Goal: Information Seeking & Learning: Find specific page/section

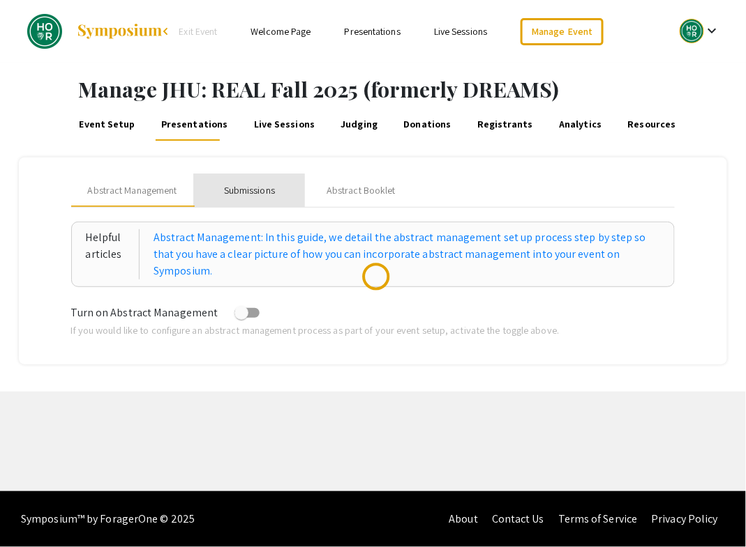
click at [246, 188] on div "Submissions" at bounding box center [249, 190] width 51 height 15
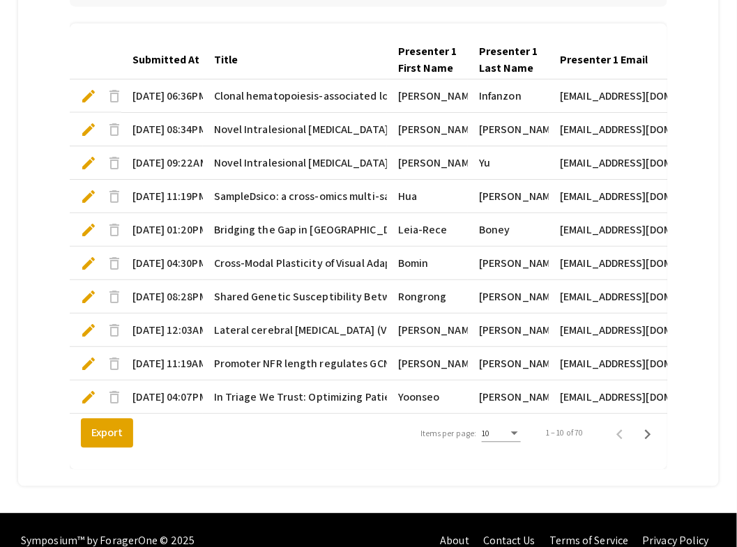
scroll to position [471, 0]
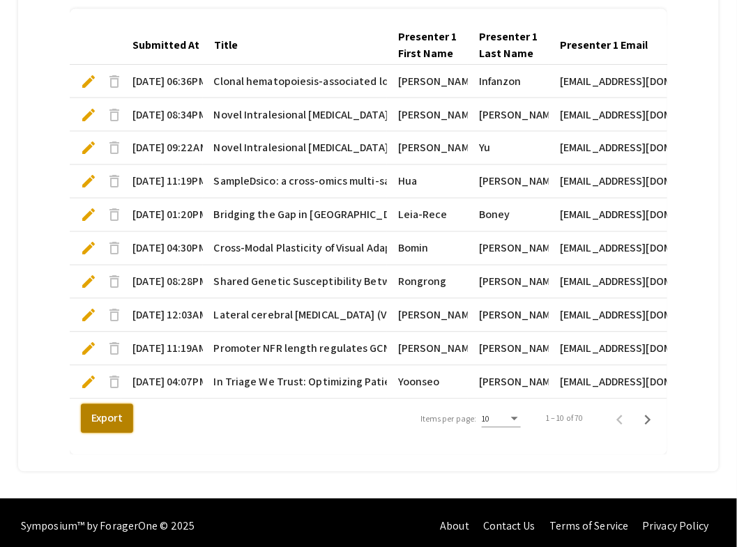
click at [107, 411] on button "Export" at bounding box center [107, 419] width 52 height 29
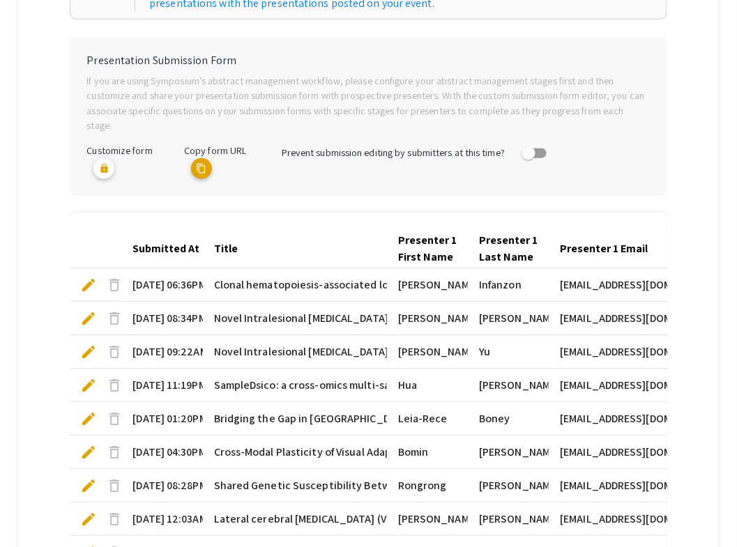
scroll to position [0, 0]
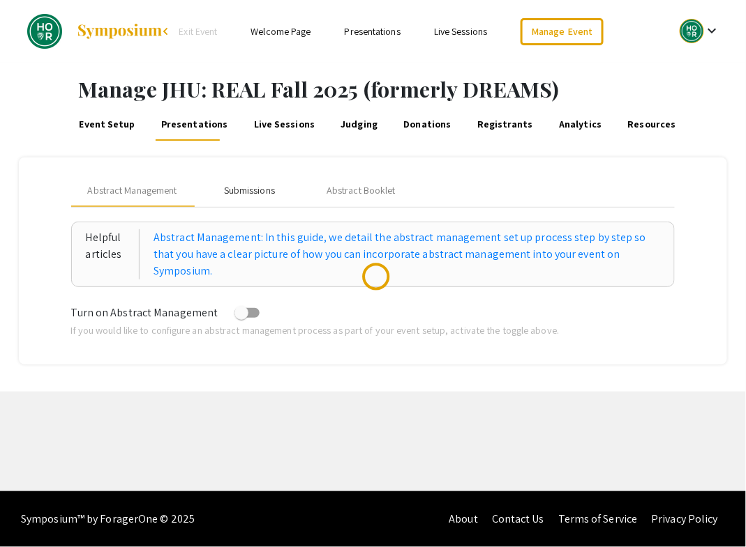
click at [257, 188] on div "Submissions" at bounding box center [249, 190] width 51 height 15
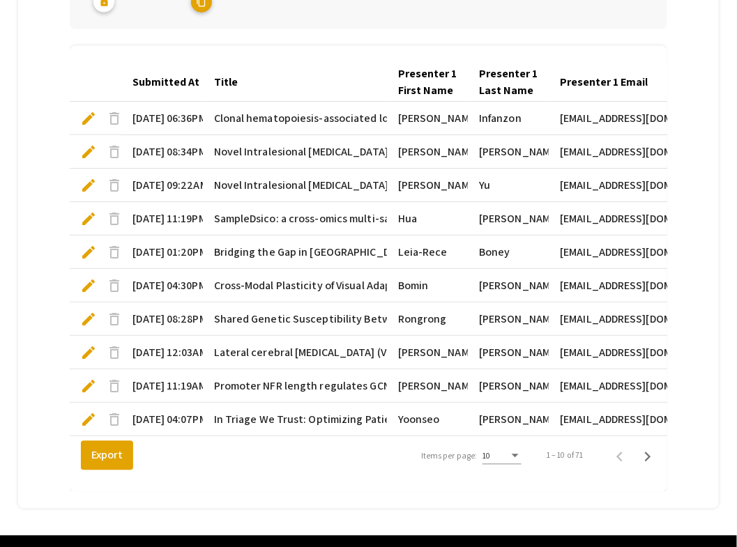
scroll to position [452, 0]
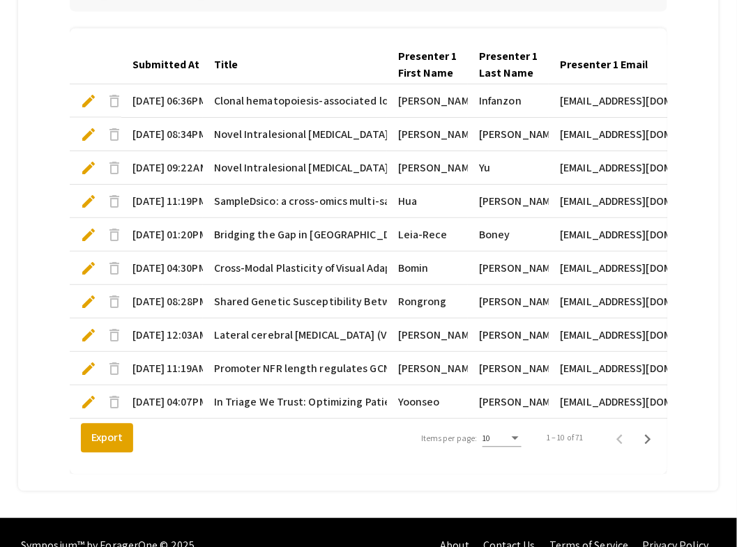
click at [522, 435] on div "Items per page:" at bounding box center [515, 440] width 13 height 10
click at [515, 457] on span "25" at bounding box center [508, 456] width 39 height 25
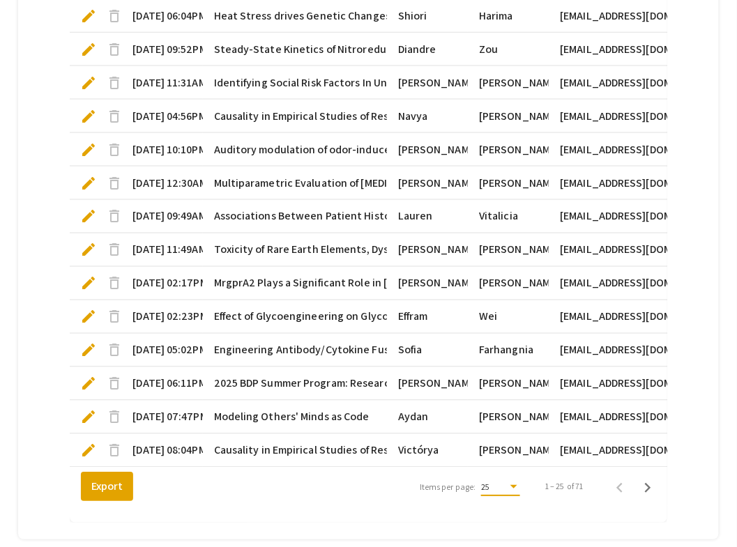
scroll to position [928, 0]
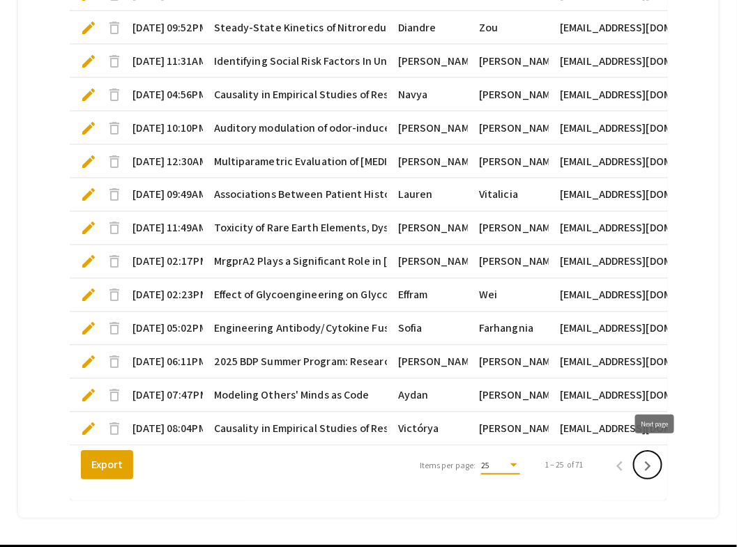
click at [651, 462] on icon "Next page" at bounding box center [648, 467] width 6 height 10
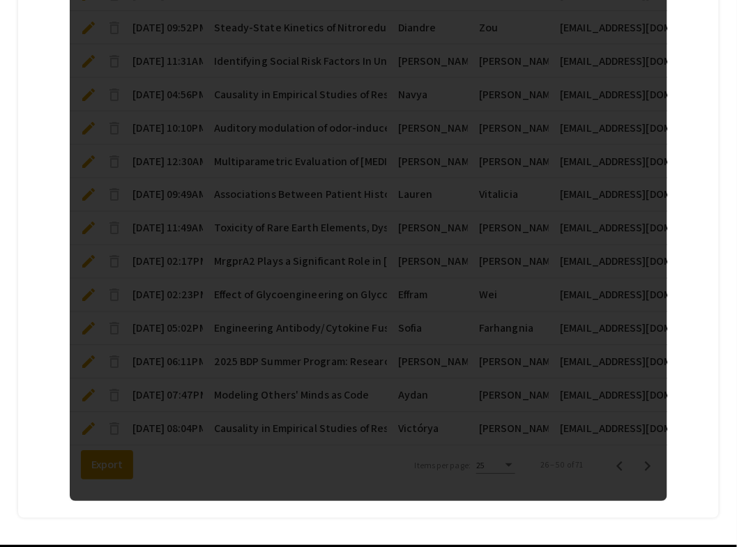
click at [654, 462] on div at bounding box center [368, 27] width 597 height 949
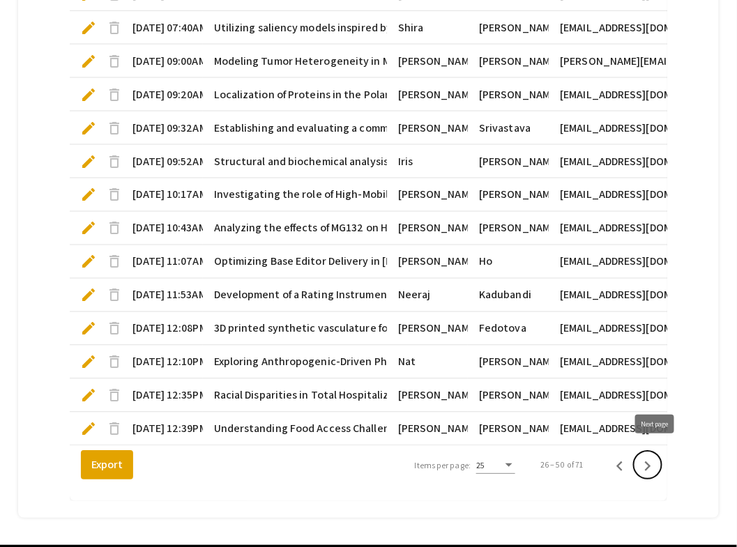
click at [651, 462] on icon "Next page" at bounding box center [648, 467] width 6 height 10
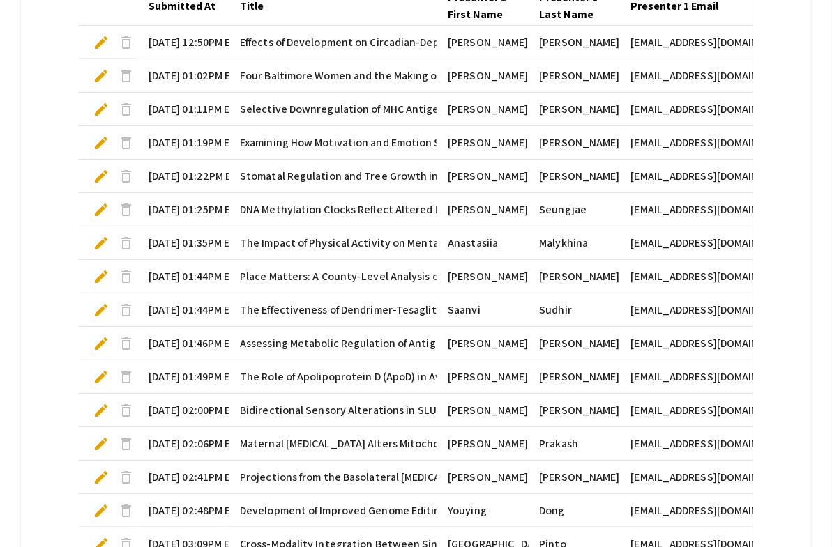
scroll to position [0, 0]
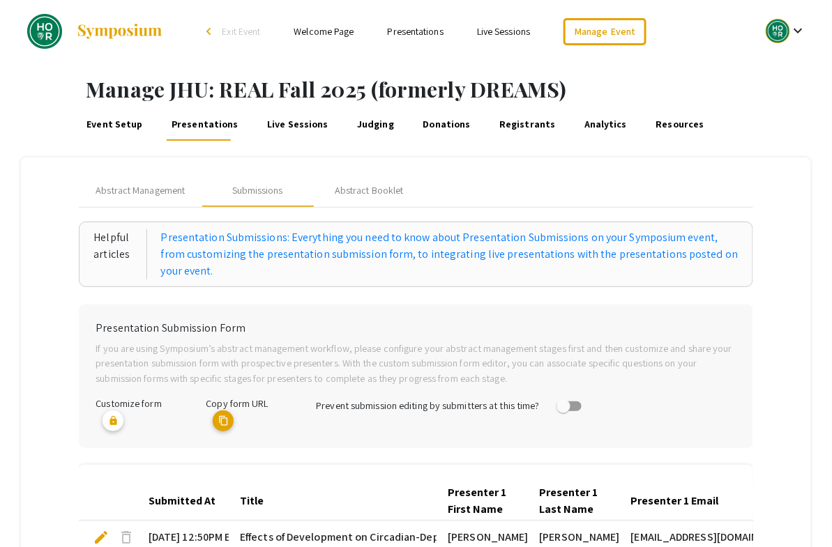
click at [333, 33] on link "Welcome Page" at bounding box center [324, 31] width 60 height 13
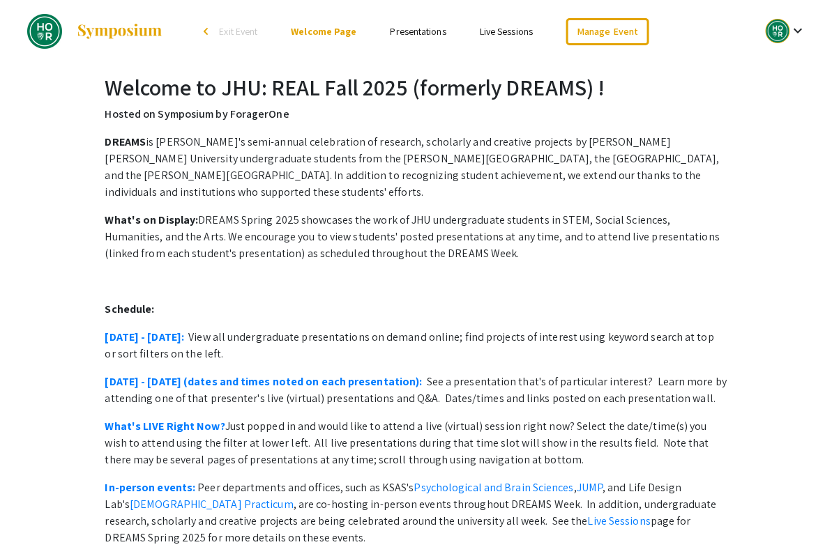
click at [417, 33] on link "Presentations" at bounding box center [419, 31] width 56 height 13
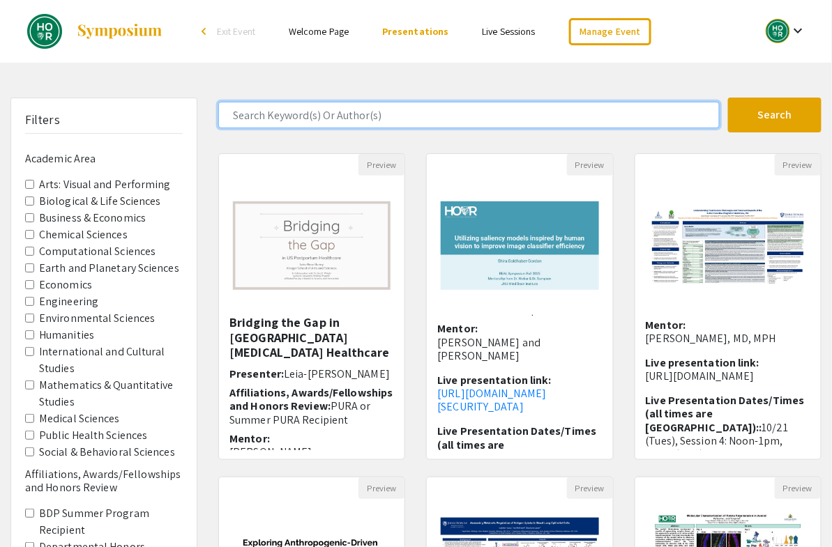
click at [275, 116] on input "Search Keyword(s) Or Author(s)" at bounding box center [468, 115] width 501 height 27
click at [728, 98] on button "Search" at bounding box center [774, 115] width 93 height 35
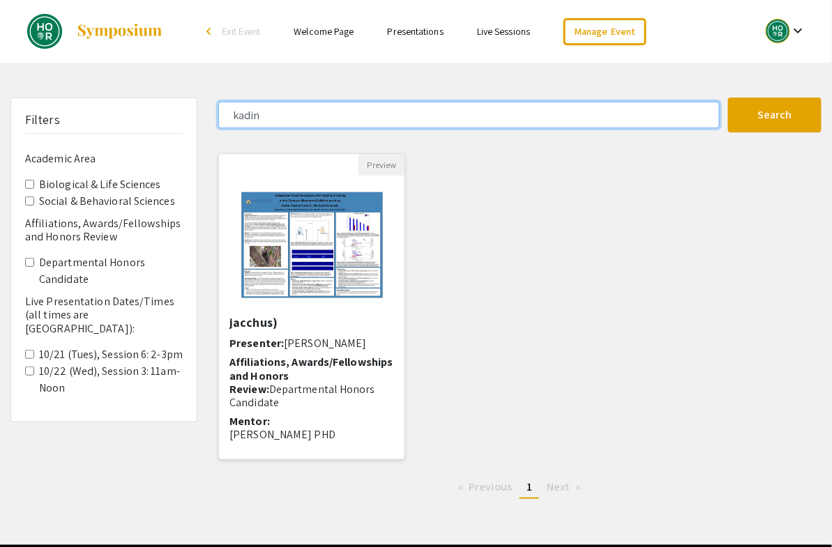
scroll to position [63, 0]
drag, startPoint x: 278, startPoint y: 109, endPoint x: 209, endPoint y: 117, distance: 70.2
click at [209, 117] on div "kadin" at bounding box center [468, 115] width 520 height 27
paste input "Ouyang"
click at [728, 98] on button "Search" at bounding box center [774, 115] width 93 height 35
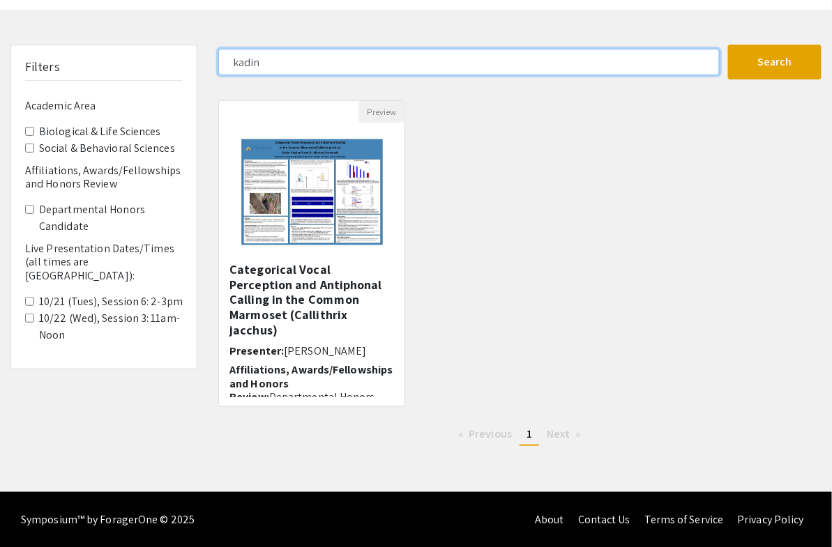
type input "Ouyang"
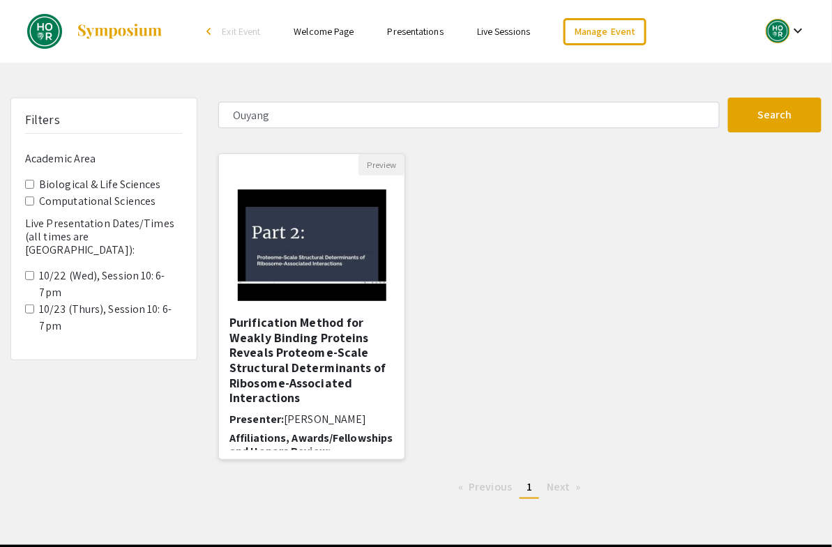
click at [311, 337] on h5 "Purification Method for Weakly Binding Proteins Reveals Proteome-Scale Structur…" at bounding box center [311, 360] width 165 height 91
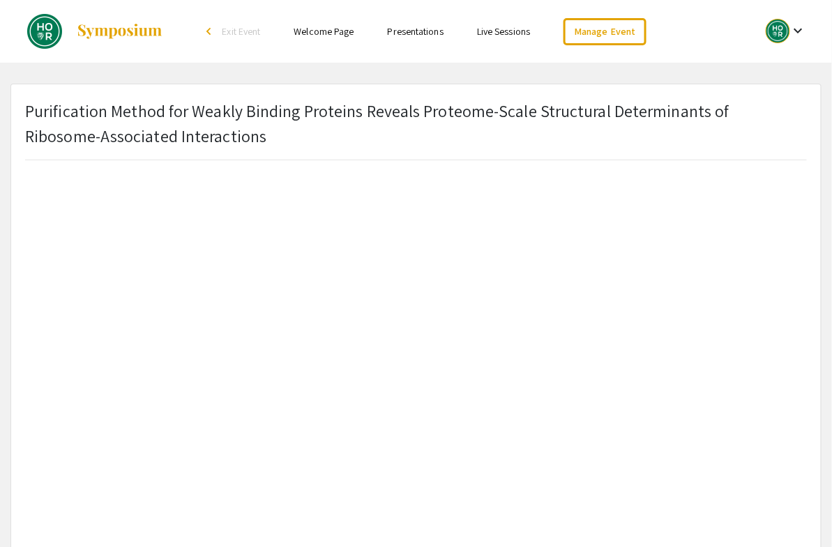
scroll to position [176, 0]
drag, startPoint x: 25, startPoint y: 232, endPoint x: 63, endPoint y: 248, distance: 41.6
copy h2 "Affiliations, Awards/Fellowships and Honors Review"
drag, startPoint x: 417, startPoint y: 33, endPoint x: 259, endPoint y: 1, distance: 161.5
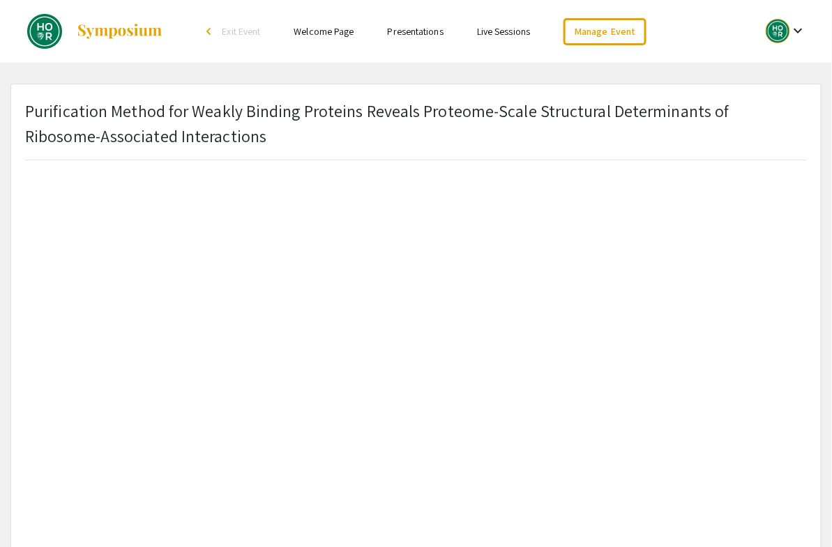
click at [0, 0] on div "Skip navigation arrow_back_ios Exit Event Welcome Page Presentations Live Sessi…" at bounding box center [416, 31] width 832 height 63
click at [405, 33] on link "Presentations" at bounding box center [416, 31] width 56 height 13
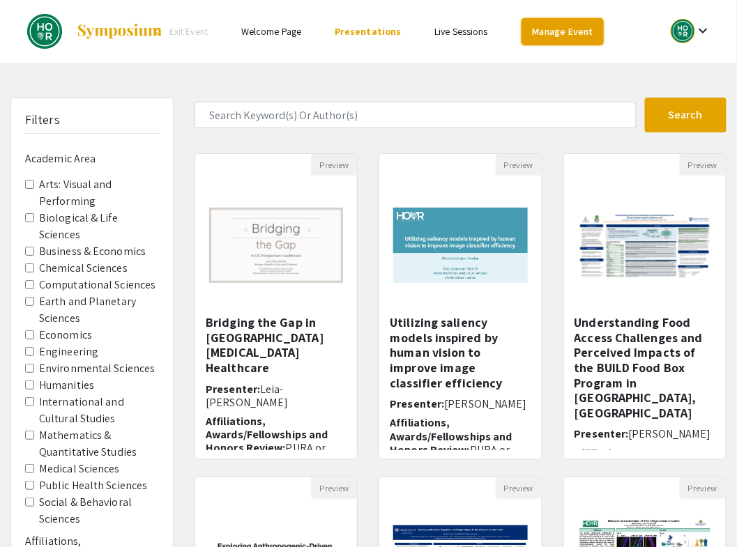
click at [545, 30] on link "Manage Event" at bounding box center [563, 31] width 82 height 27
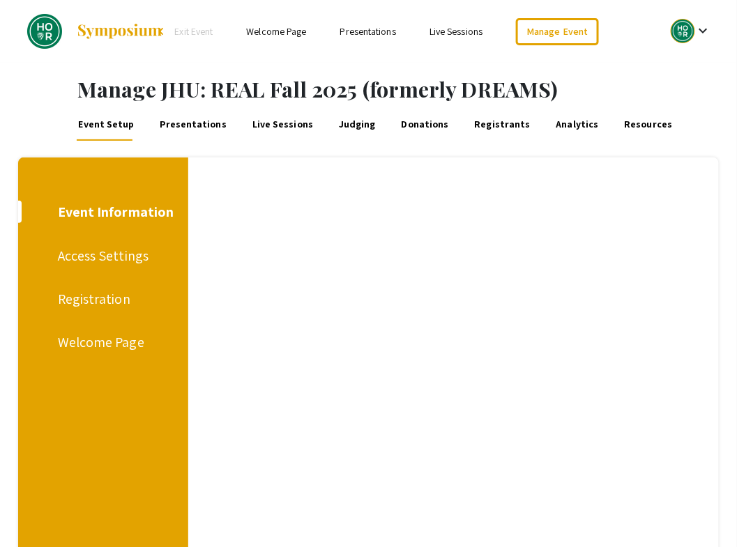
click at [481, 121] on link "Registrants" at bounding box center [502, 123] width 59 height 33
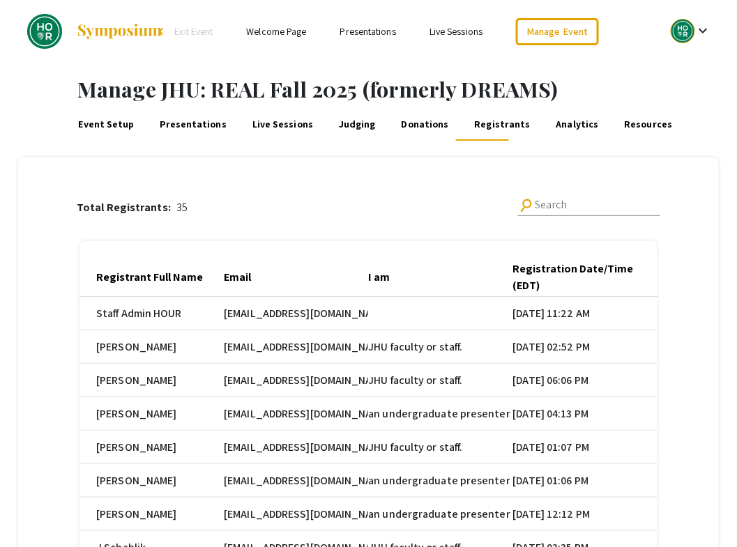
click at [559, 124] on link "Analytics" at bounding box center [577, 123] width 46 height 33
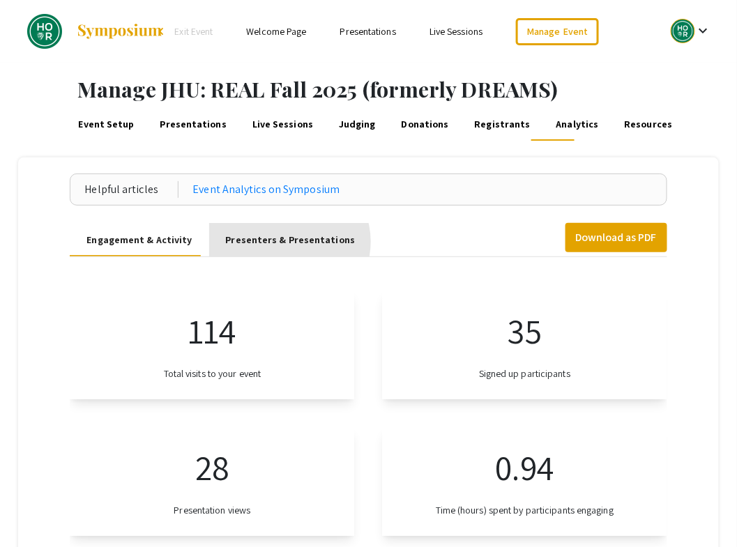
click at [282, 242] on div "Presenters & Presentations" at bounding box center [291, 240] width 130 height 15
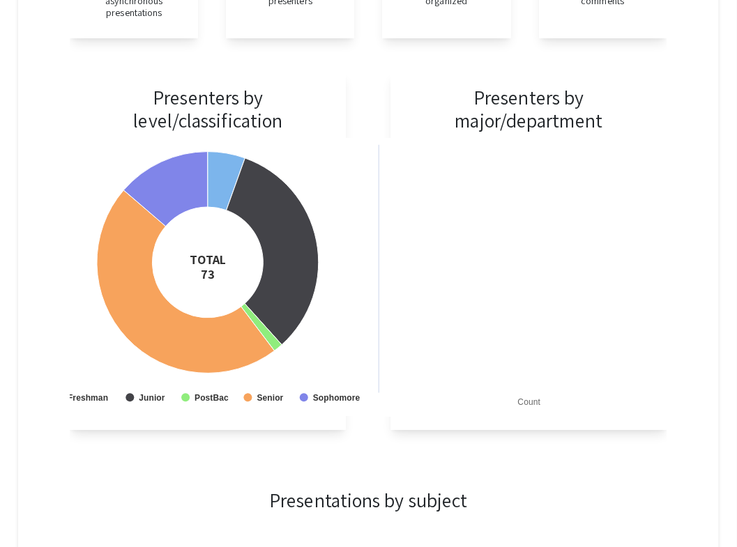
scroll to position [386, 0]
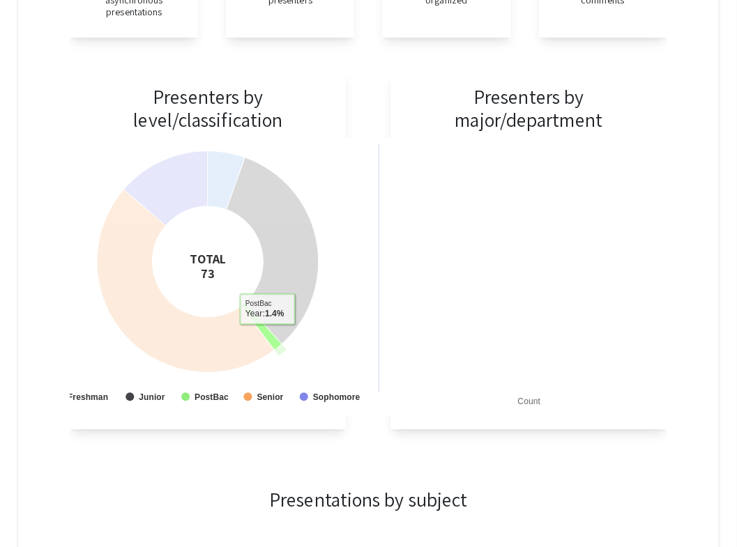
click at [270, 335] on icon at bounding box center [261, 326] width 40 height 47
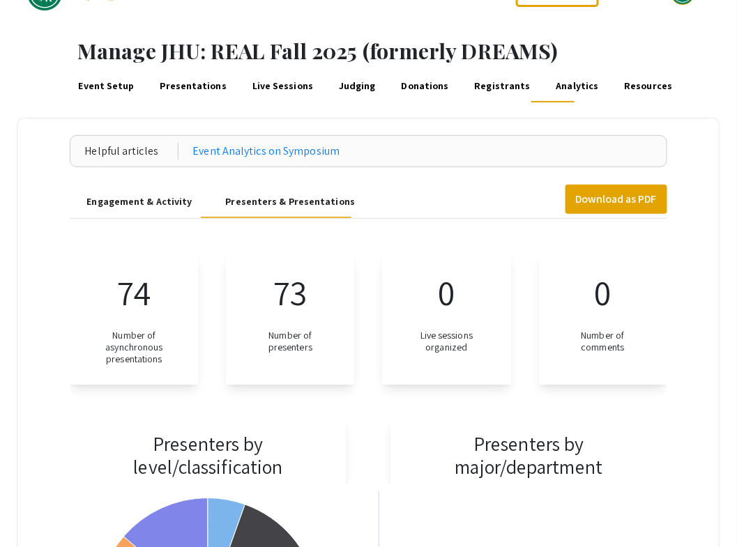
scroll to position [0, 0]
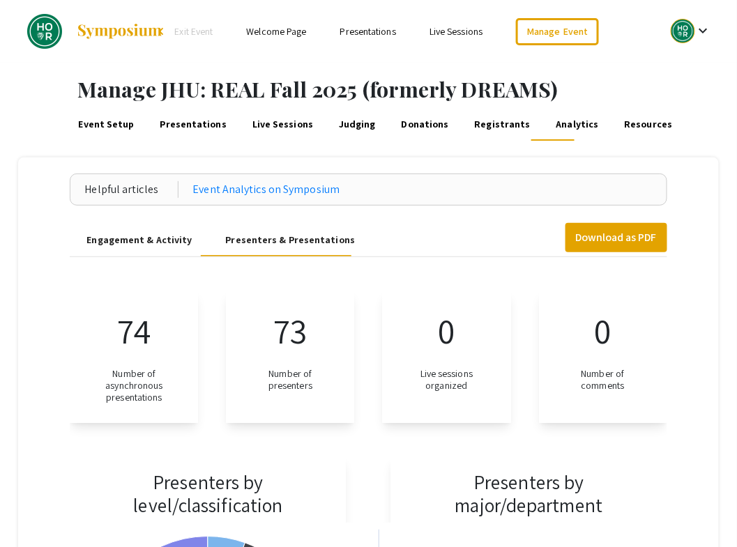
click at [187, 123] on link "Presentations" at bounding box center [193, 123] width 70 height 33
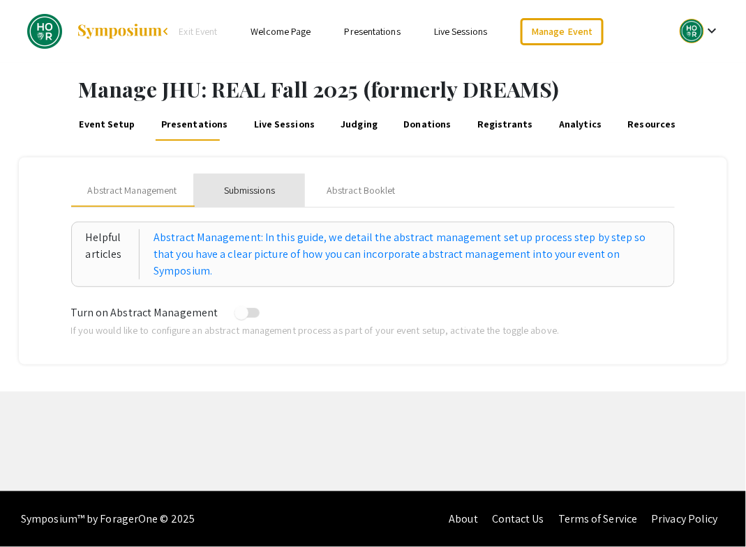
click at [257, 192] on div "Submissions" at bounding box center [249, 190] width 51 height 15
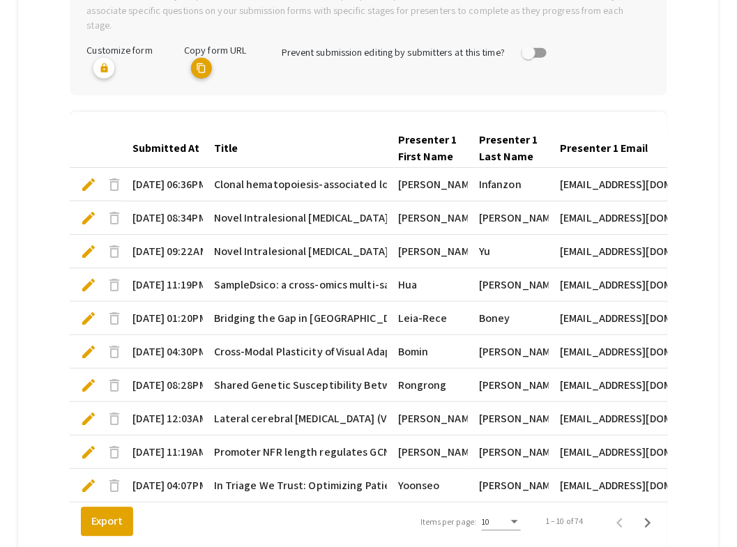
scroll to position [372, 0]
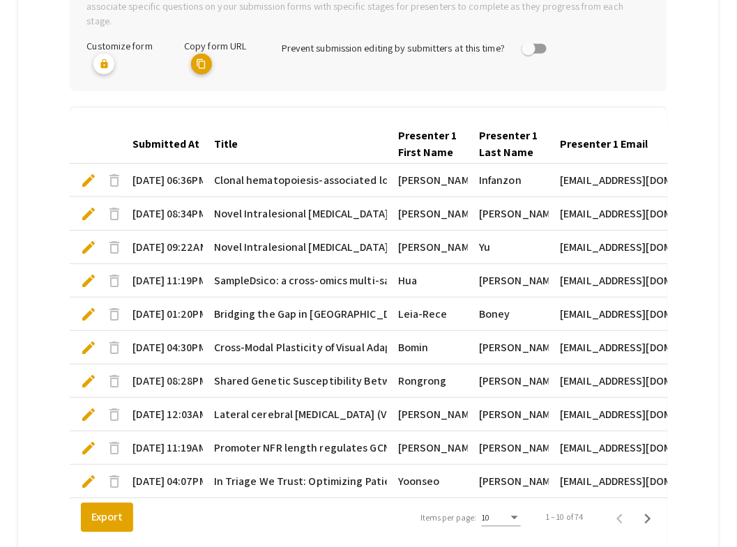
click at [303, 172] on span "Clonal hematopoiesis-associated loss of DNMT3A impairs innate immune [MEDICAL_D…" at bounding box center [497, 180] width 566 height 17
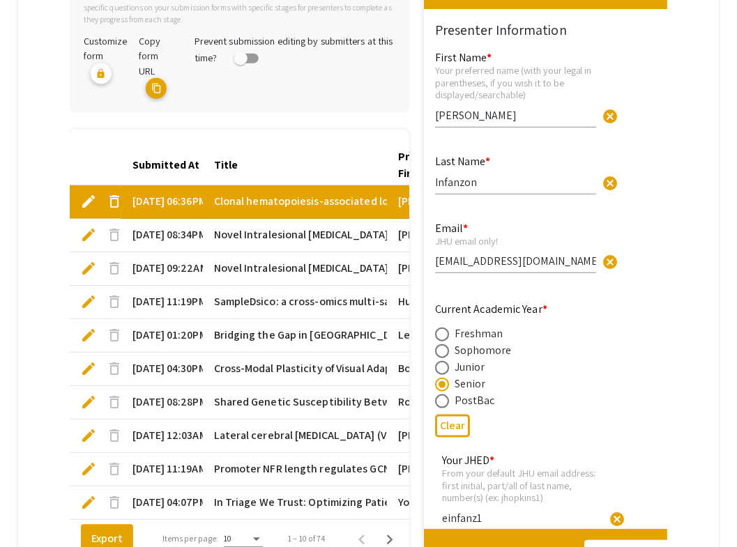
type input "1"
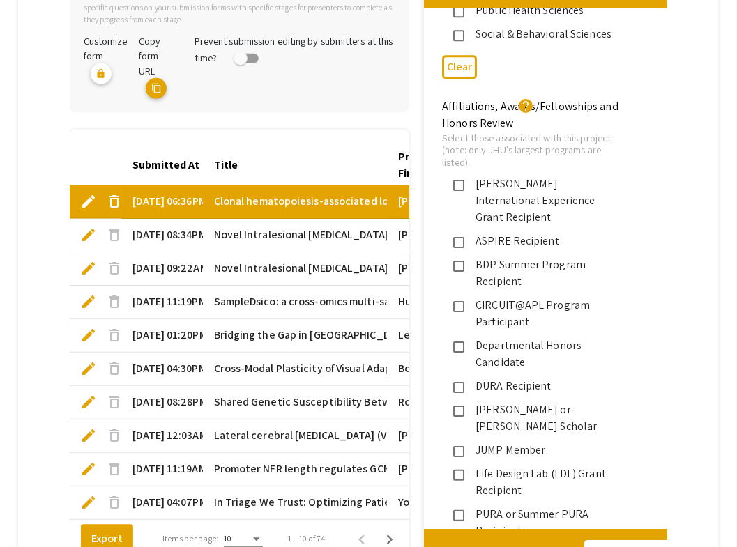
scroll to position [2030, 0]
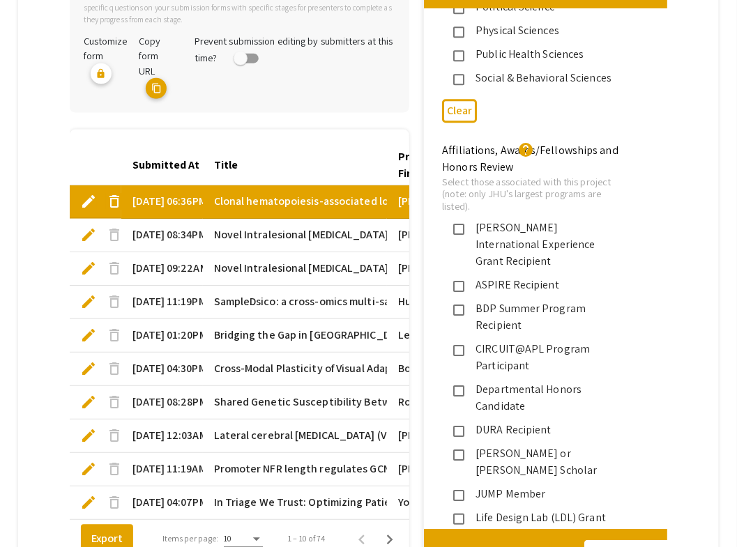
click at [462, 225] on mat-pseudo-checkbox at bounding box center [458, 230] width 11 height 11
click at [458, 282] on mat-pseudo-checkbox at bounding box center [458, 287] width 11 height 11
click at [460, 305] on mat-pseudo-checkbox at bounding box center [458, 310] width 11 height 11
click at [460, 346] on mat-pseudo-checkbox at bounding box center [458, 351] width 11 height 11
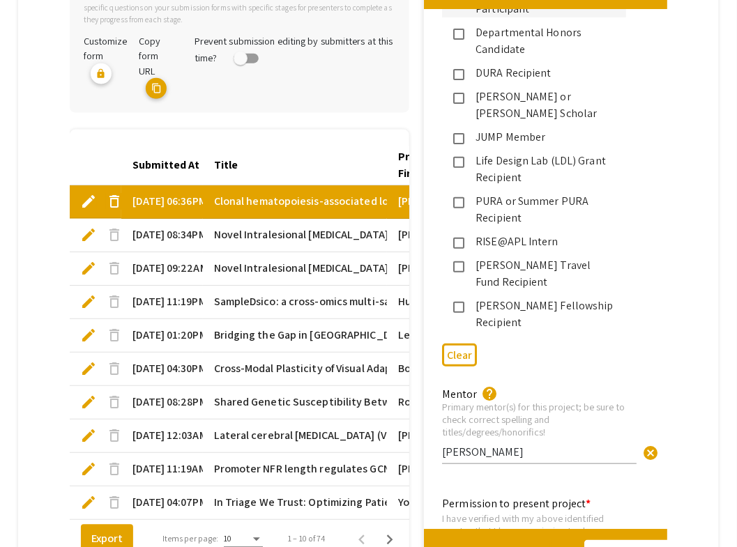
scroll to position [2392, 0]
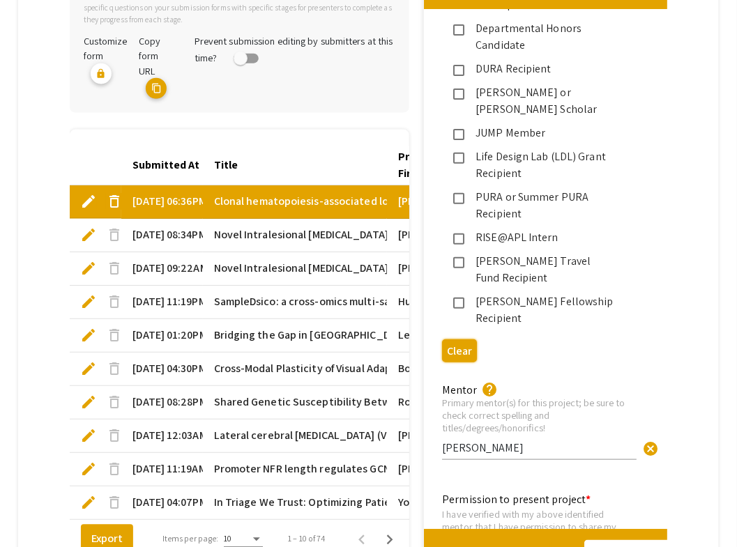
click at [458, 340] on button "Clear" at bounding box center [459, 351] width 35 height 23
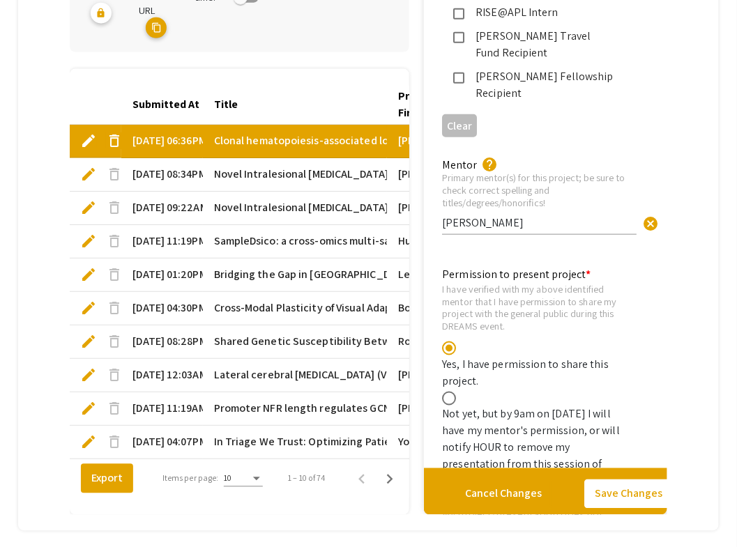
scroll to position [508, 0]
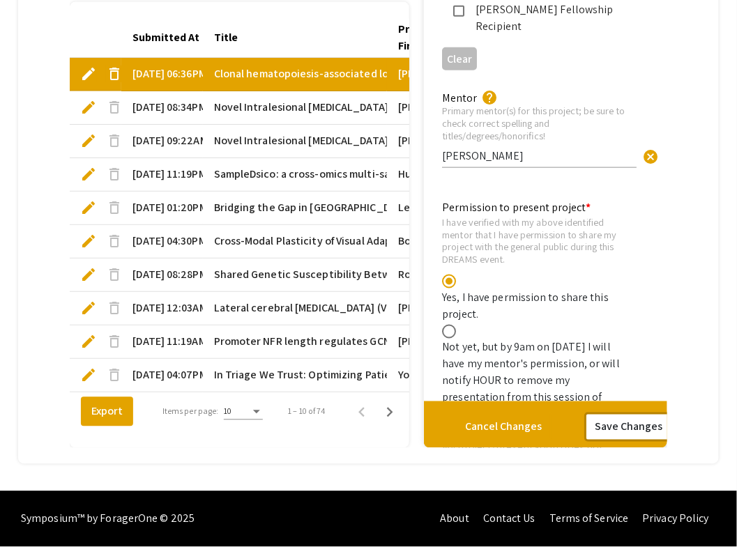
click at [626, 419] on button "Save Changes" at bounding box center [628, 427] width 89 height 29
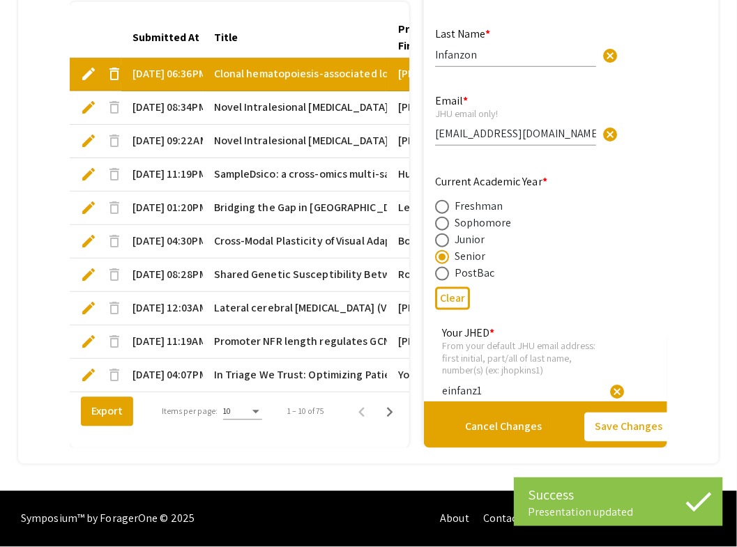
type input "1"
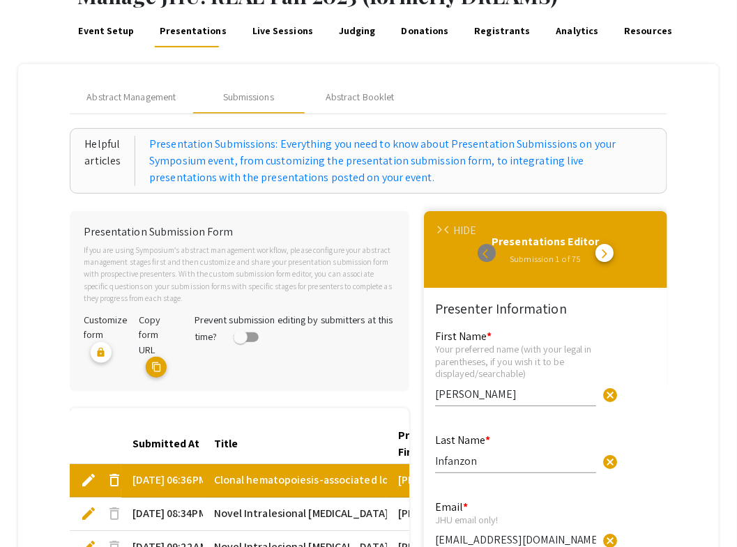
scroll to position [0, 0]
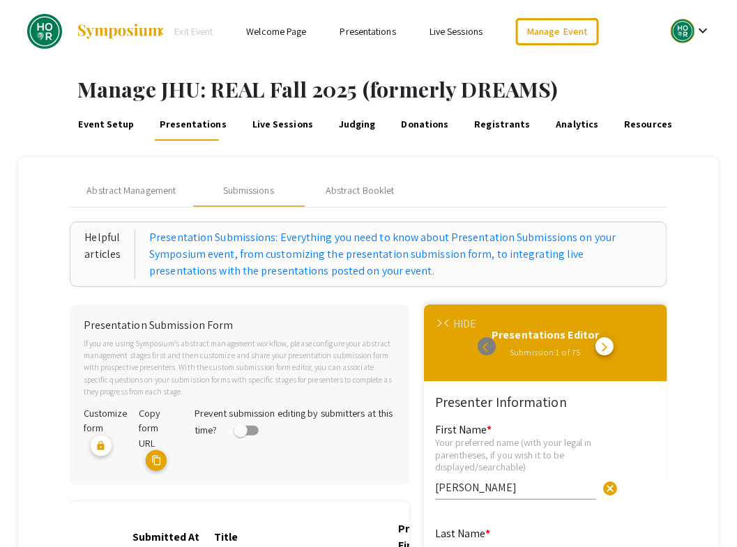
click at [370, 31] on link "Presentations" at bounding box center [368, 31] width 56 height 13
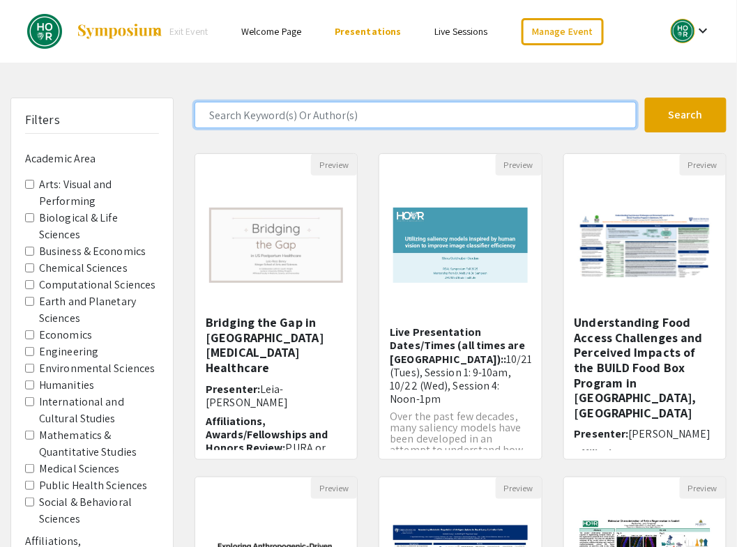
click at [231, 118] on input "Search Keyword(s) Or Author(s)" at bounding box center [416, 115] width 442 height 27
type input "enrique"
click at [645, 98] on button "Search" at bounding box center [686, 115] width 82 height 35
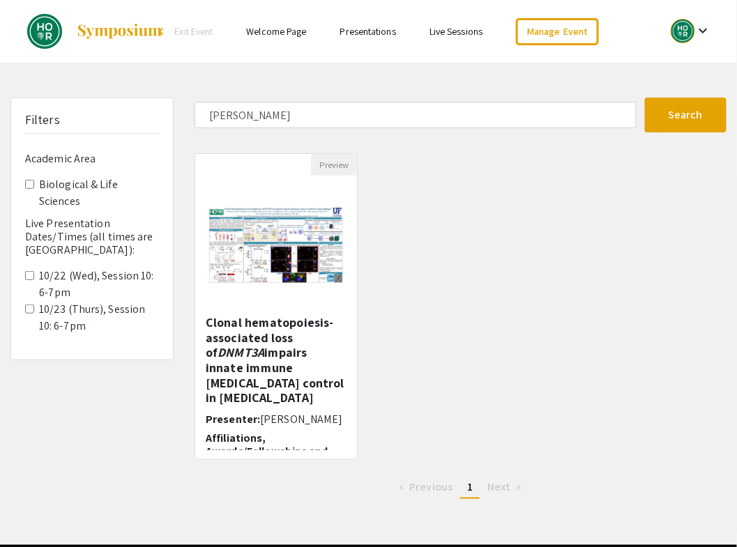
click at [374, 32] on link "Presentations" at bounding box center [368, 31] width 56 height 13
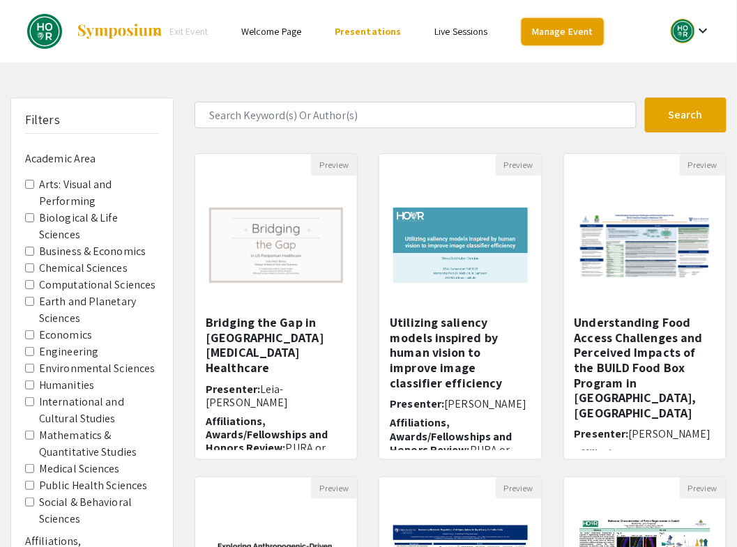
click at [552, 28] on link "Manage Event" at bounding box center [563, 31] width 82 height 27
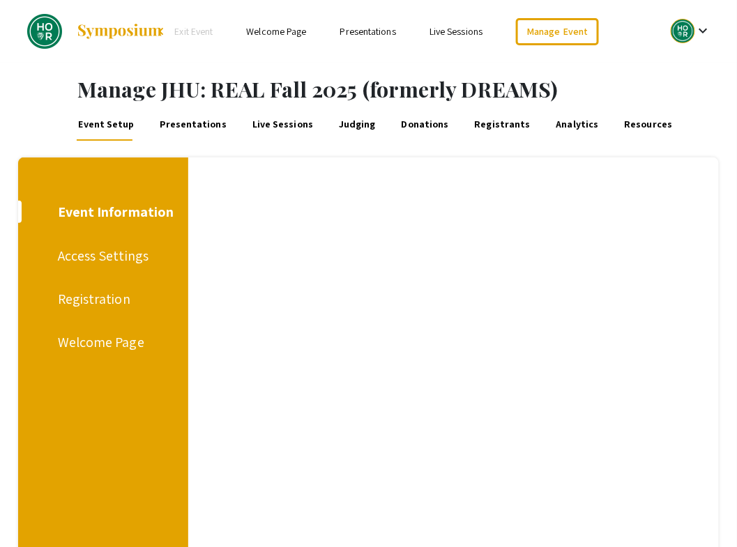
click at [190, 120] on link "Presentations" at bounding box center [193, 123] width 70 height 33
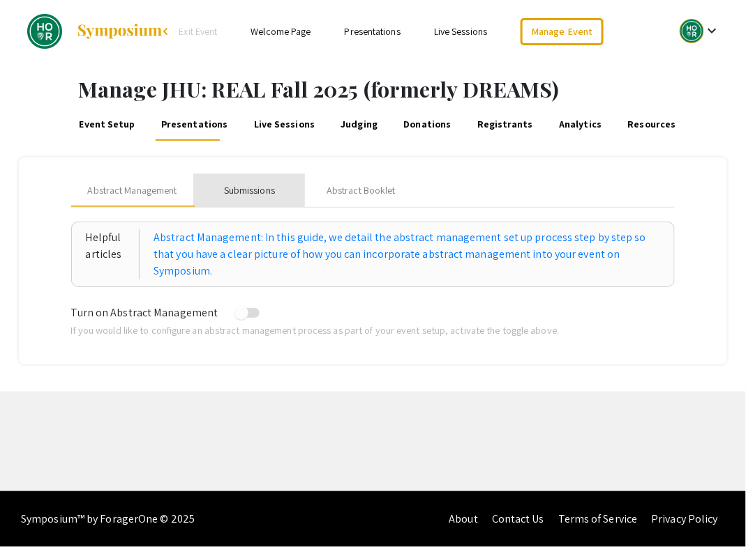
click at [252, 187] on div "Submissions" at bounding box center [249, 190] width 51 height 15
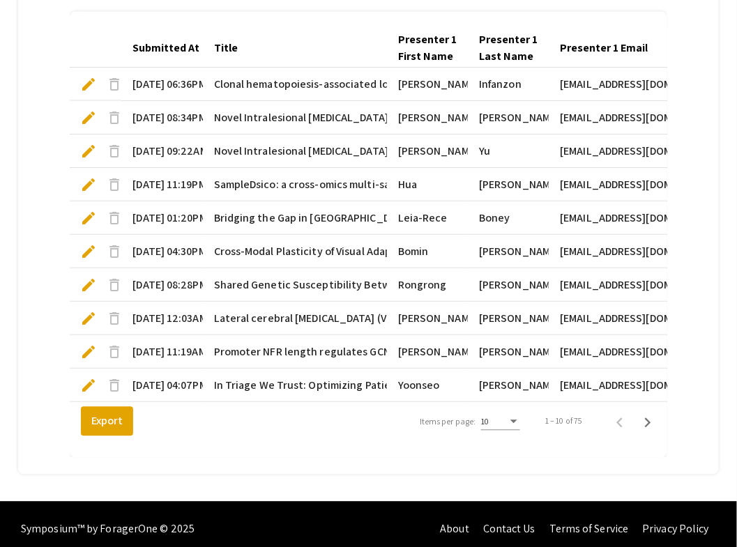
scroll to position [471, 0]
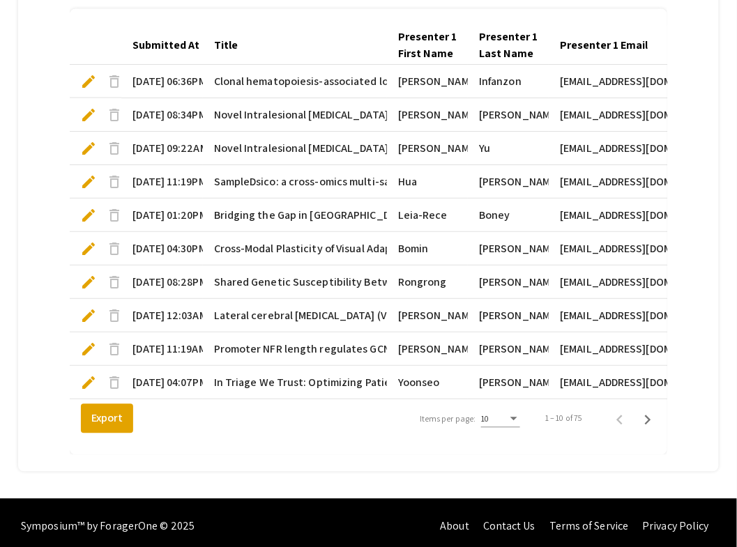
click at [517, 418] on div "Items per page:" at bounding box center [514, 419] width 7 height 3
click at [504, 435] on span "25" at bounding box center [508, 437] width 39 height 25
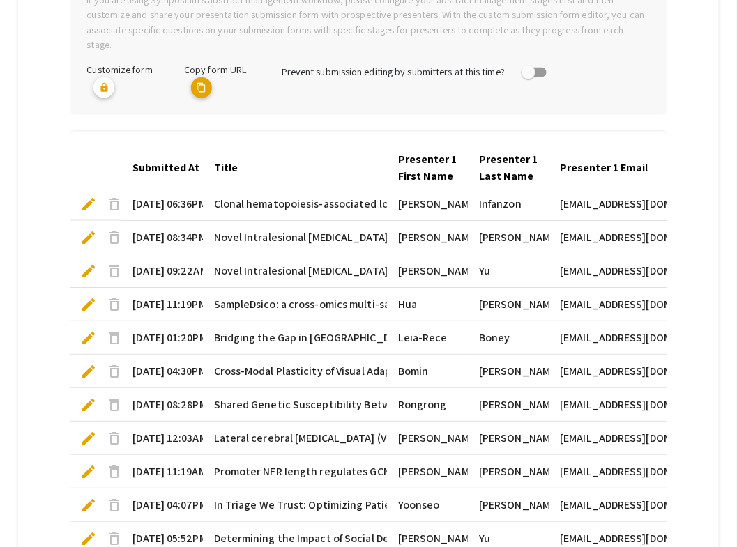
scroll to position [308, 0]
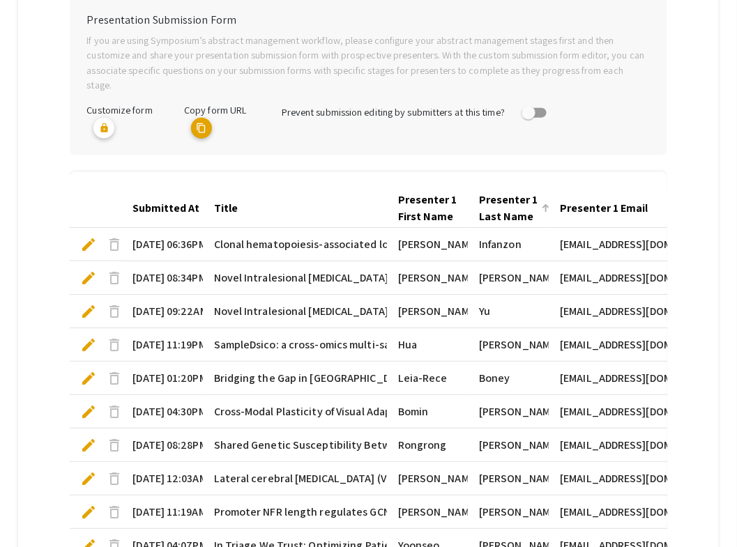
click at [515, 192] on div "Presenter 1 Last Name" at bounding box center [508, 208] width 59 height 33
click at [513, 192] on div "Presenter 1 Last Name" at bounding box center [508, 208] width 59 height 33
click at [513, 202] on div "Presenter 1 Last Name" at bounding box center [508, 208] width 59 height 33
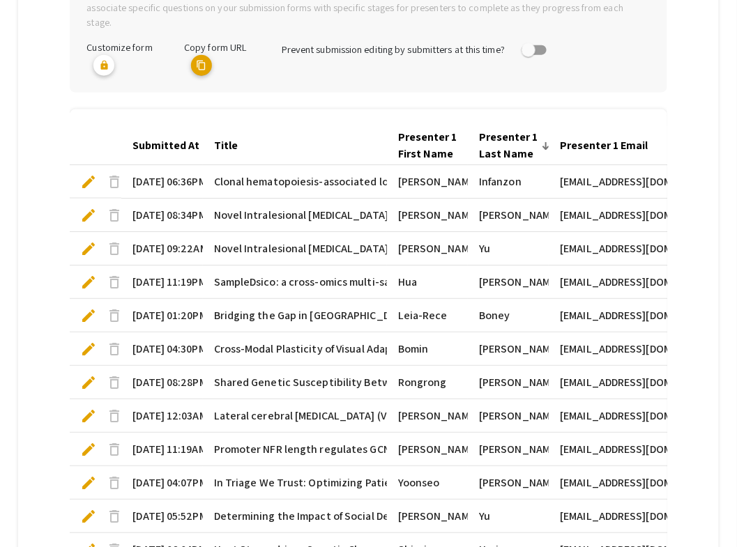
scroll to position [366, 0]
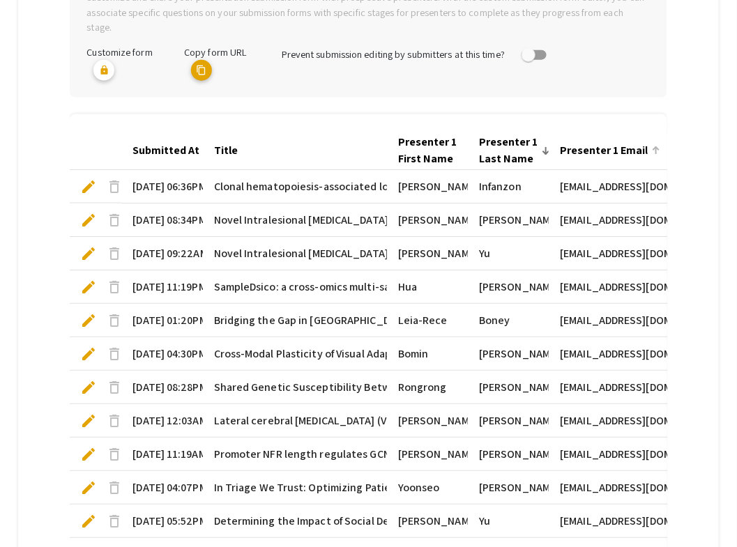
click at [600, 142] on div "Presenter 1 Email" at bounding box center [604, 150] width 88 height 17
click at [660, 142] on div "Presenter 1 Email" at bounding box center [610, 150] width 100 height 17
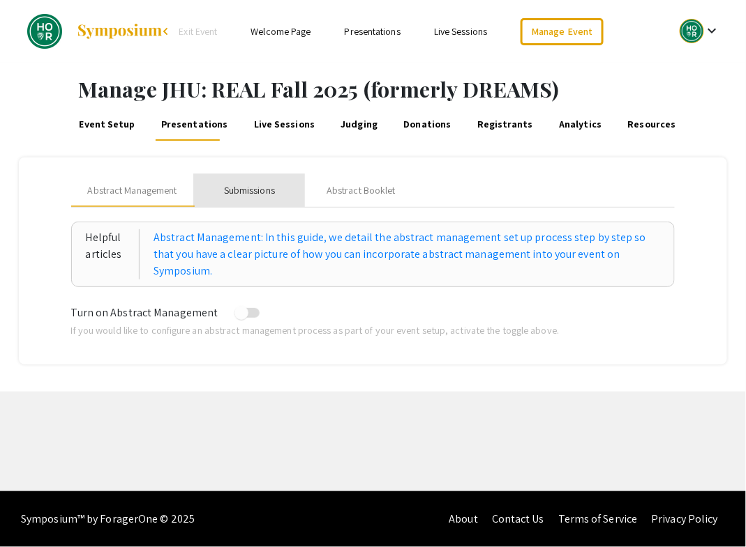
click at [243, 188] on div "Submissions" at bounding box center [249, 190] width 51 height 15
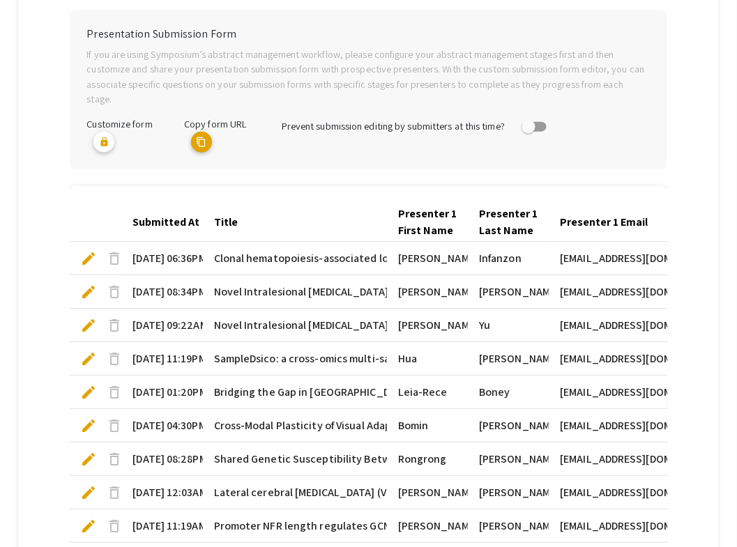
scroll to position [301, 0]
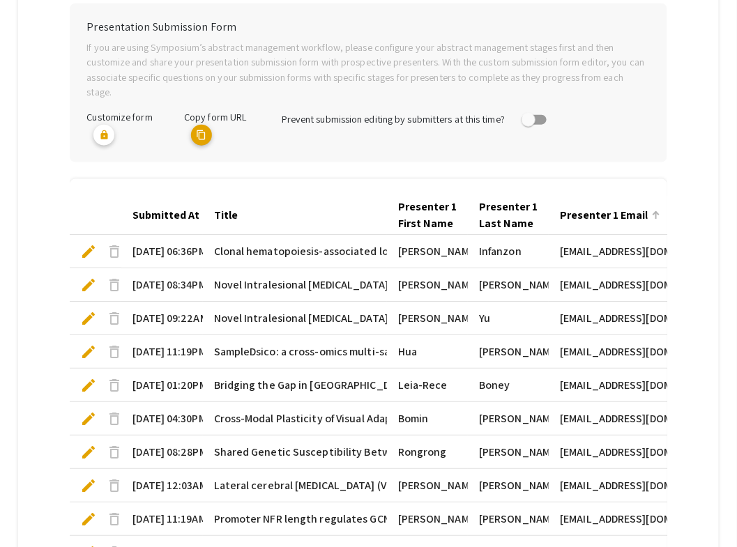
click at [619, 207] on div "Presenter 1 Email" at bounding box center [604, 215] width 88 height 17
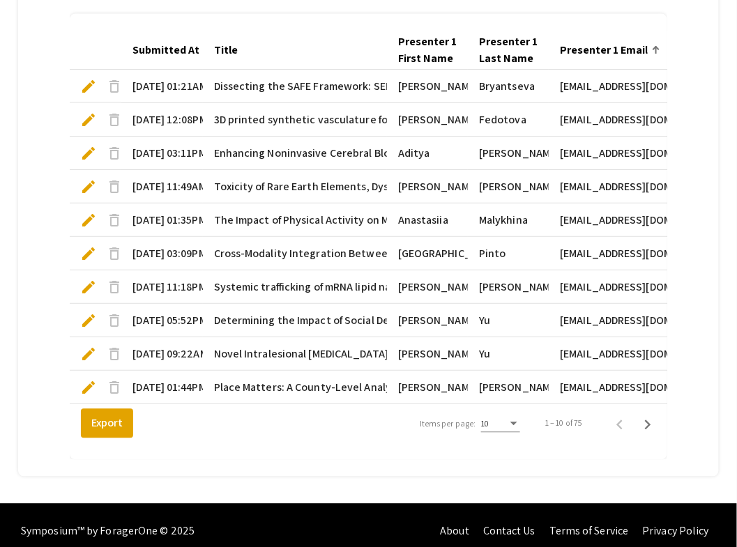
scroll to position [471, 0]
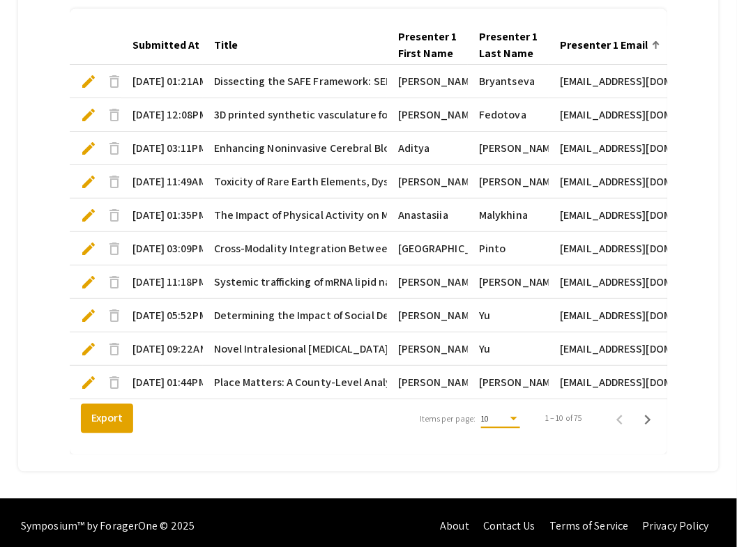
click at [517, 418] on div "Items per page:" at bounding box center [514, 419] width 7 height 3
click at [495, 439] on span "25" at bounding box center [508, 437] width 39 height 25
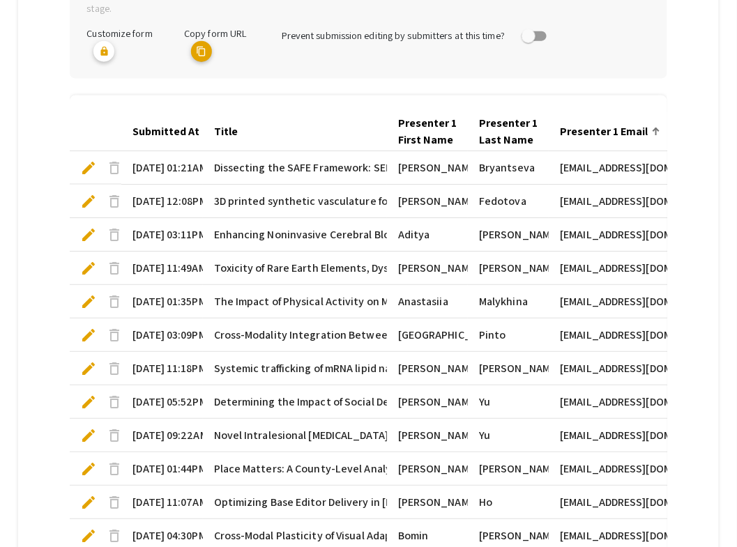
scroll to position [381, 0]
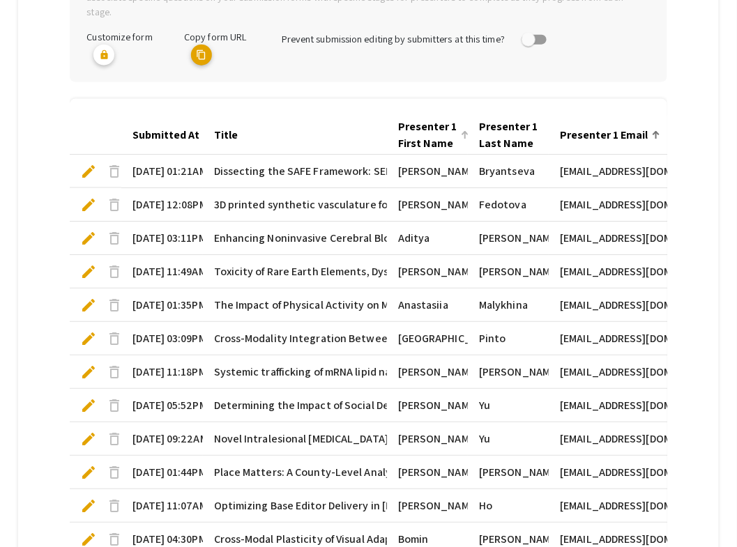
click at [443, 119] on div "Presenter 1 First Name" at bounding box center [427, 135] width 59 height 33
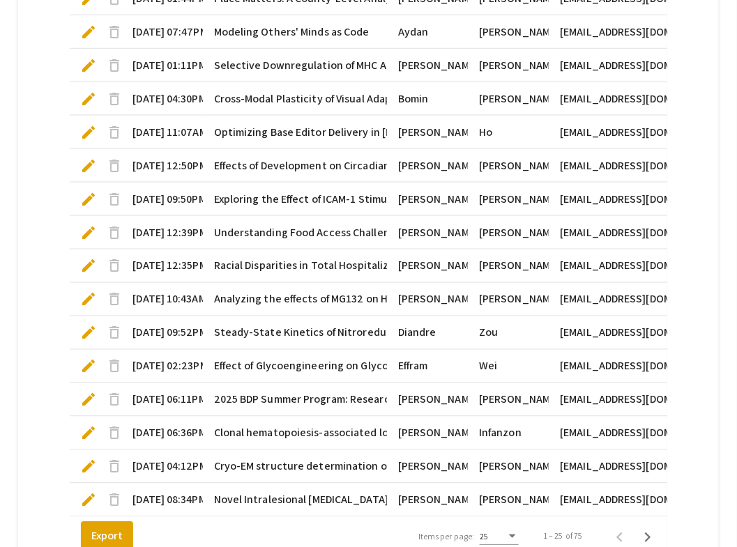
scroll to position [974, 0]
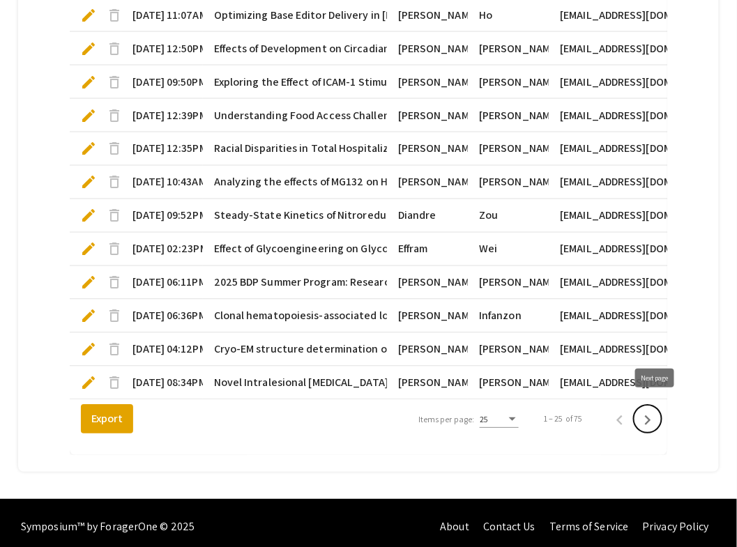
click at [658, 411] on icon "Next page" at bounding box center [648, 421] width 20 height 20
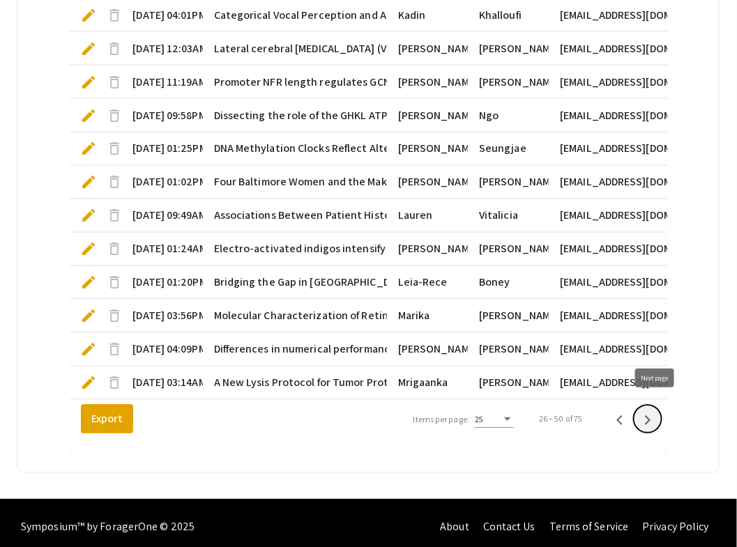
click at [656, 411] on icon "Next page" at bounding box center [648, 421] width 20 height 20
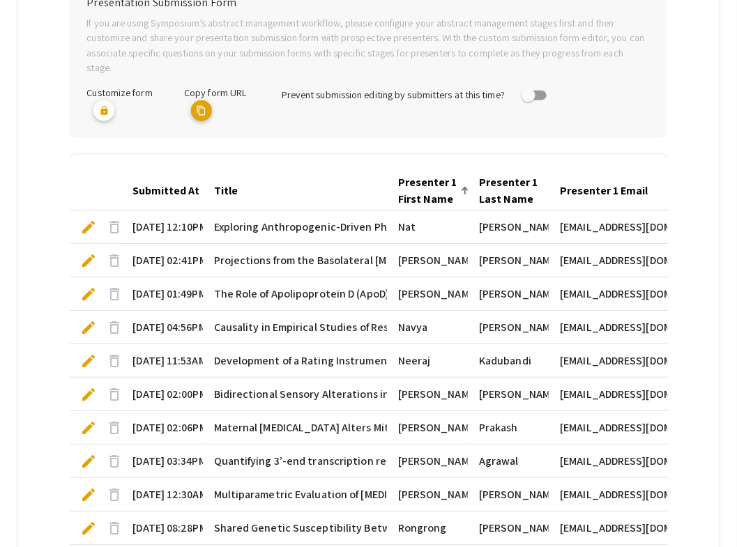
scroll to position [315, 0]
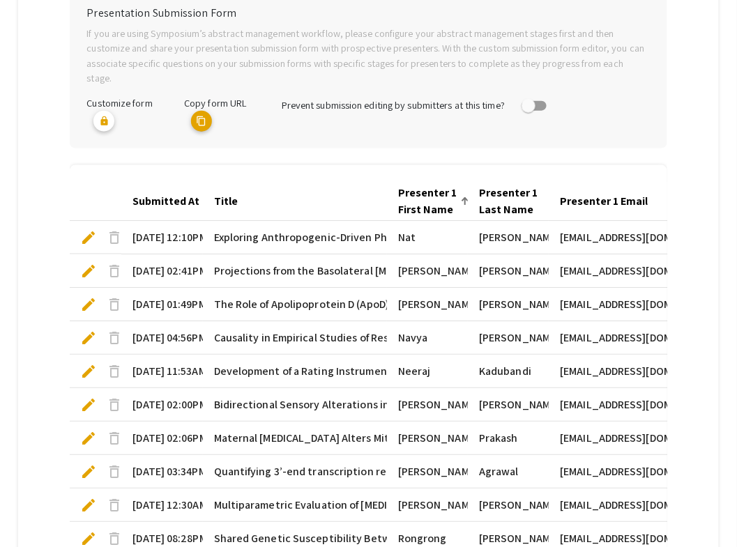
click at [179, 193] on div "Submitted At" at bounding box center [166, 201] width 67 height 17
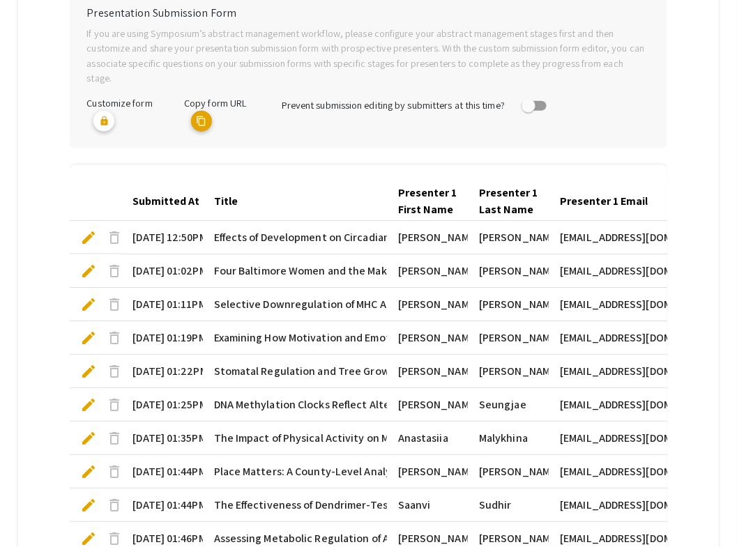
click at [179, 193] on div "Submitted At" at bounding box center [166, 201] width 67 height 17
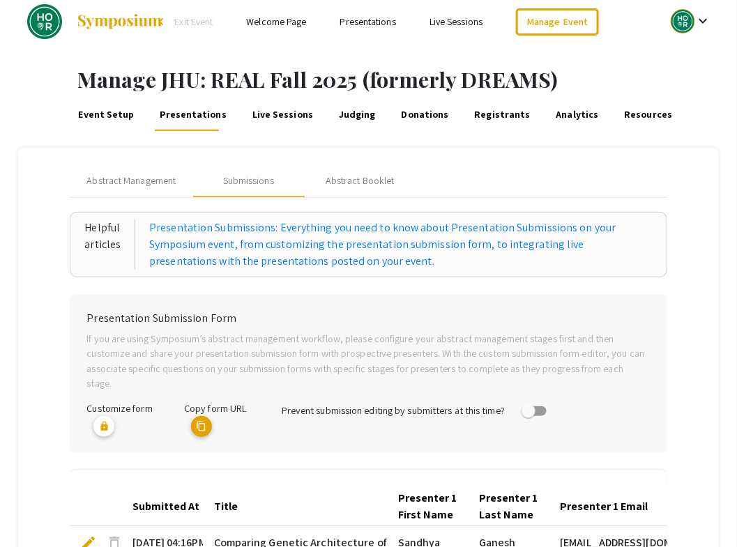
scroll to position [0, 0]
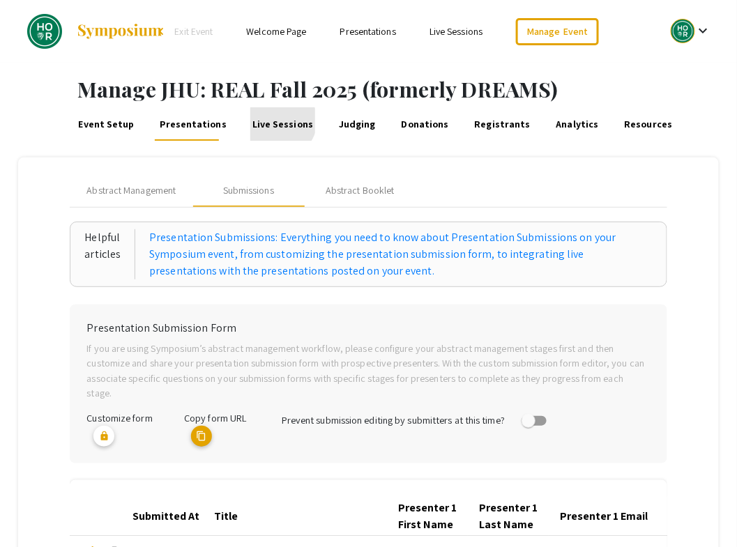
click at [269, 121] on link "Live Sessions" at bounding box center [282, 123] width 65 height 33
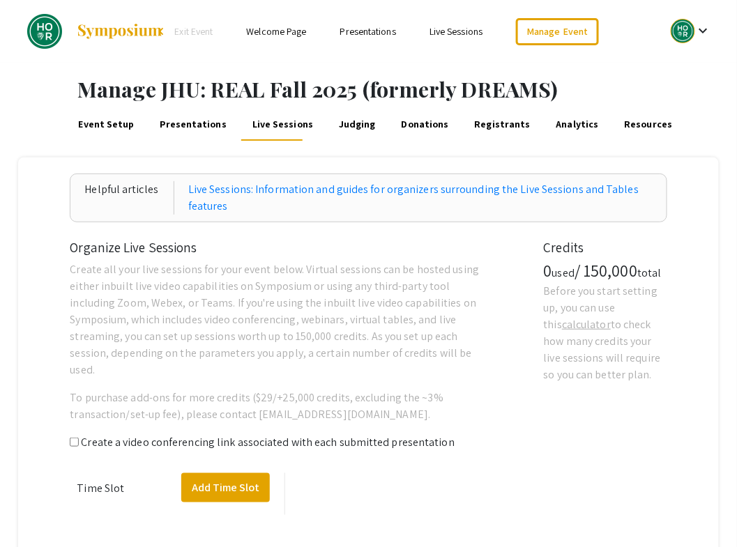
click at [295, 37] on link "Welcome Page" at bounding box center [276, 31] width 60 height 13
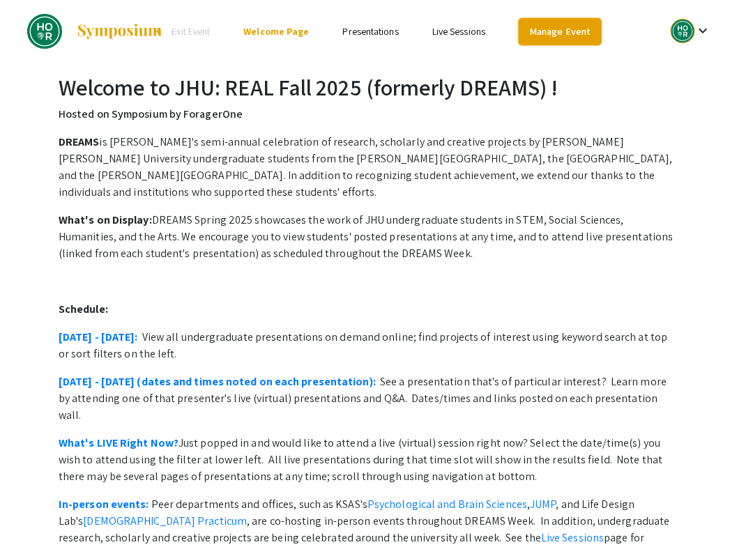
click at [564, 30] on link "Manage Event" at bounding box center [560, 31] width 82 height 27
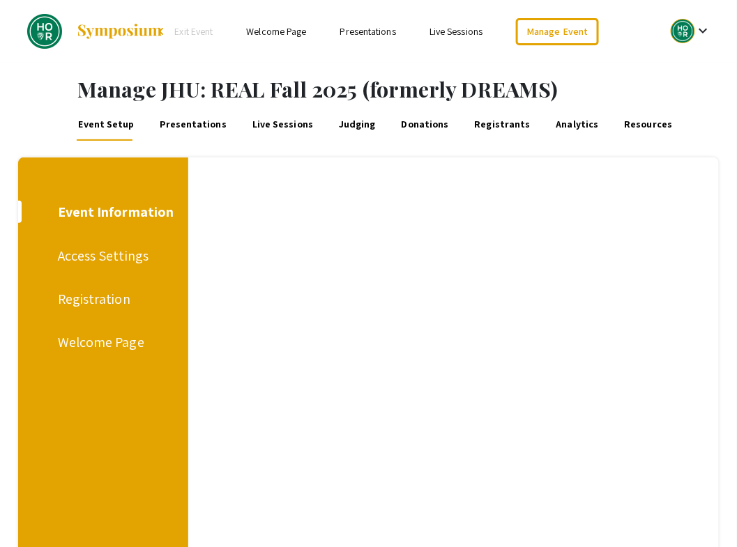
click at [182, 123] on link "Presentations" at bounding box center [193, 123] width 70 height 33
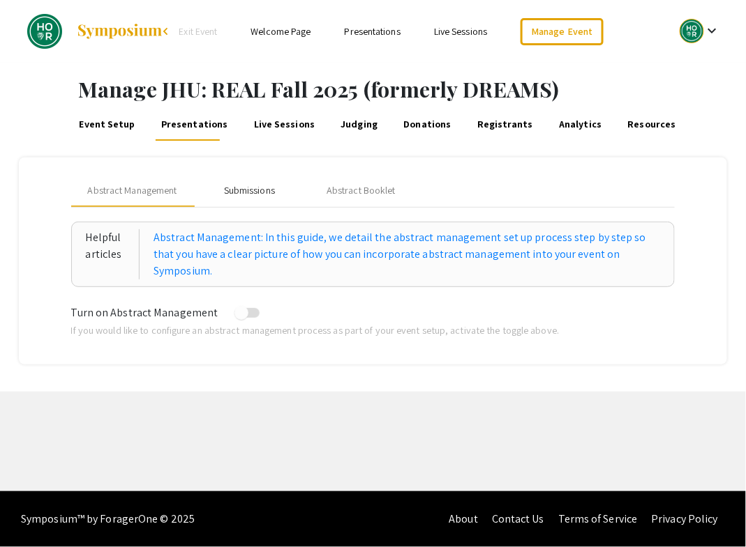
click at [241, 190] on div "Submissions" at bounding box center [249, 190] width 51 height 15
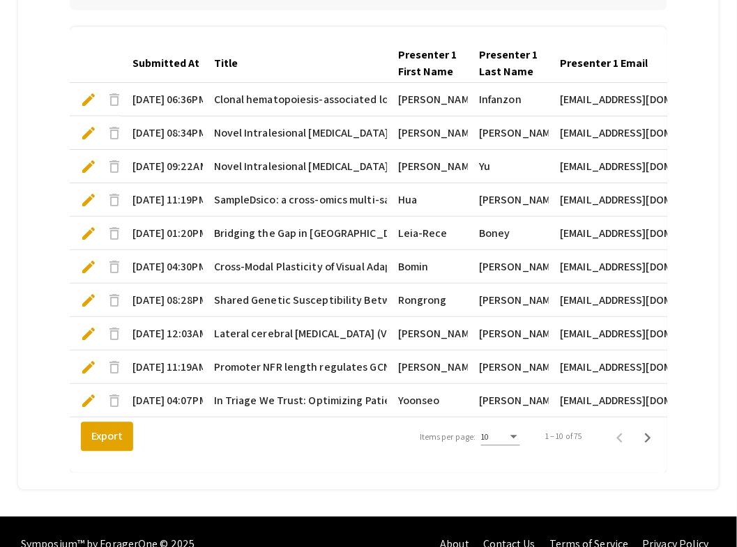
scroll to position [471, 0]
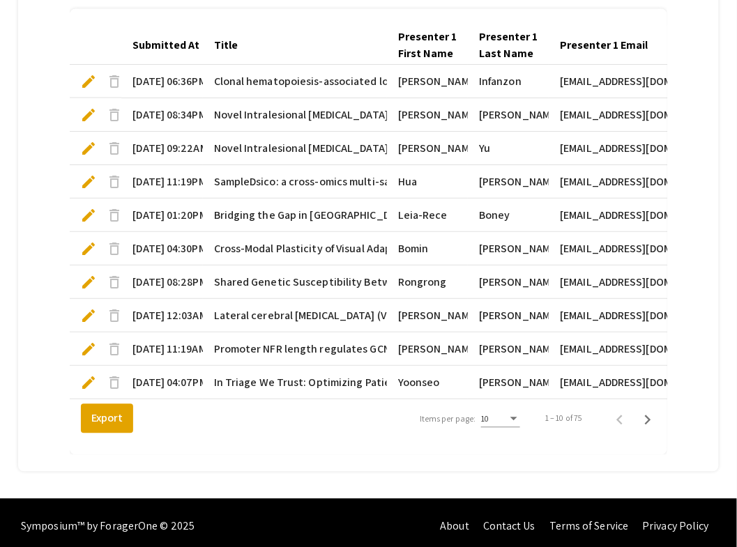
click at [517, 418] on div "Items per page:" at bounding box center [514, 419] width 7 height 3
click at [510, 437] on span "25" at bounding box center [508, 437] width 39 height 25
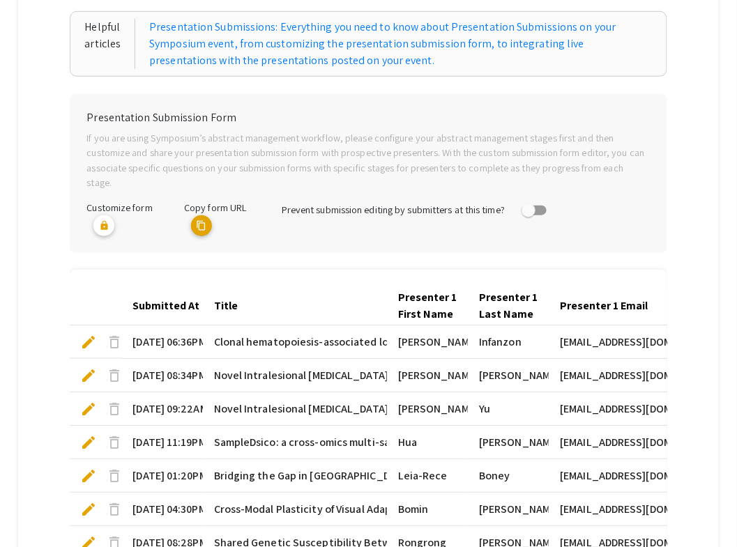
scroll to position [312, 0]
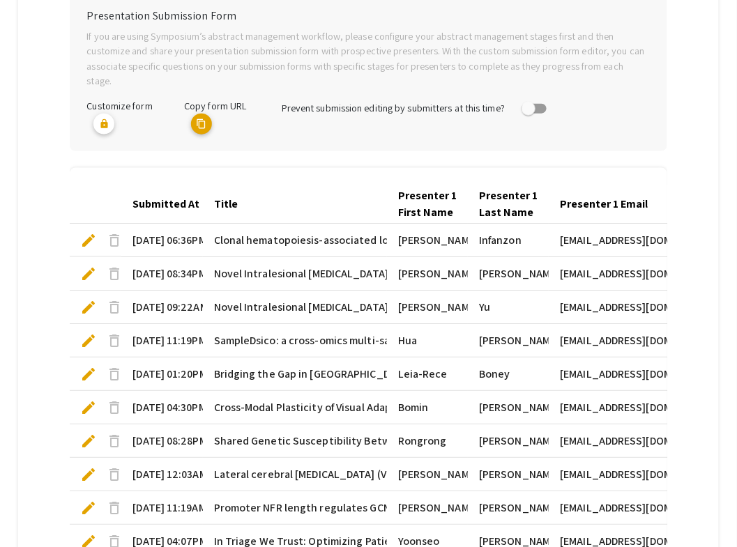
click at [193, 196] on div "Submitted At" at bounding box center [166, 204] width 67 height 17
click at [167, 196] on div "Submitted At" at bounding box center [166, 204] width 67 height 17
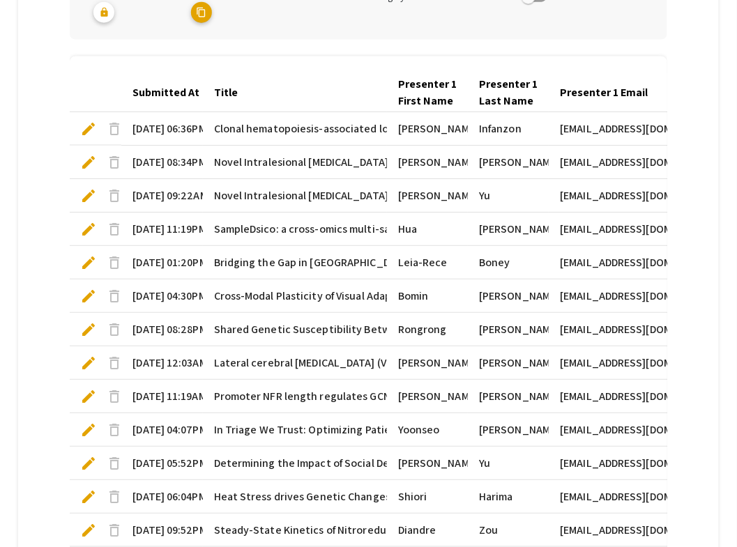
scroll to position [425, 0]
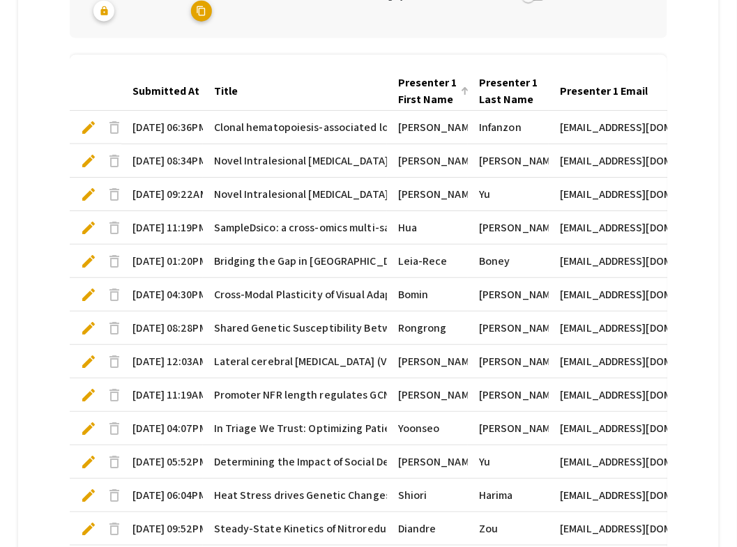
click at [468, 87] on div at bounding box center [466, 89] width 4 height 4
click at [660, 83] on div "Presenter 1 Email" at bounding box center [610, 91] width 100 height 17
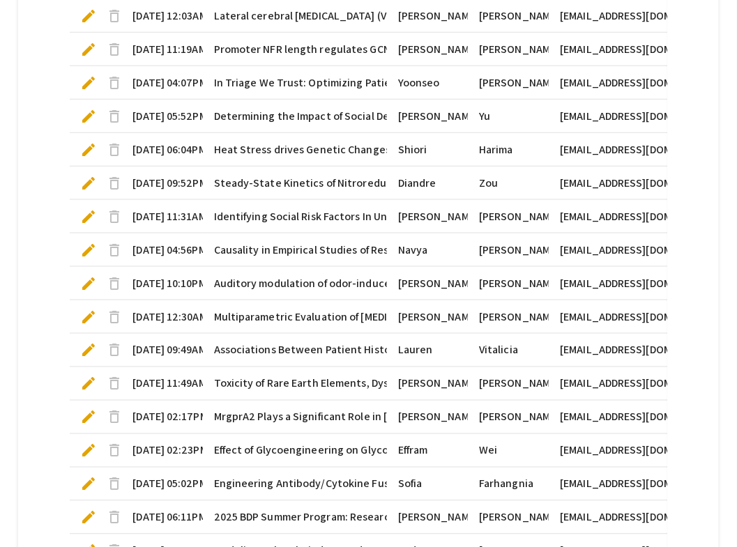
scroll to position [974, 0]
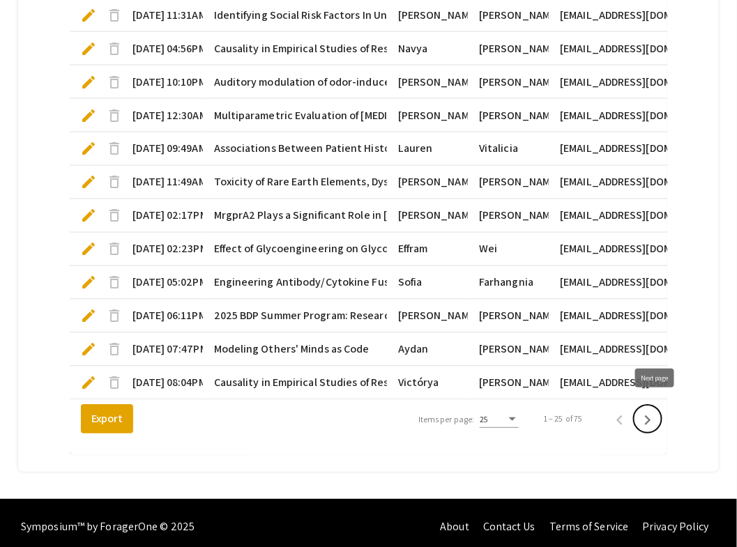
click at [653, 411] on icon "Next page" at bounding box center [648, 421] width 20 height 20
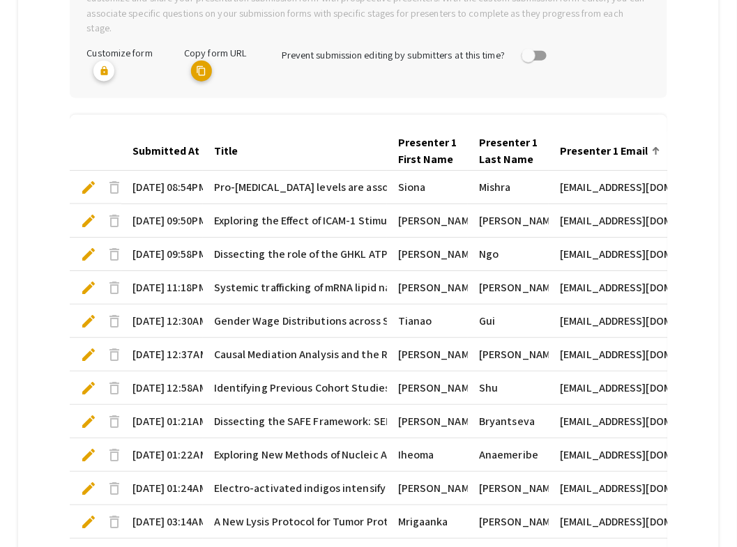
scroll to position [355, 0]
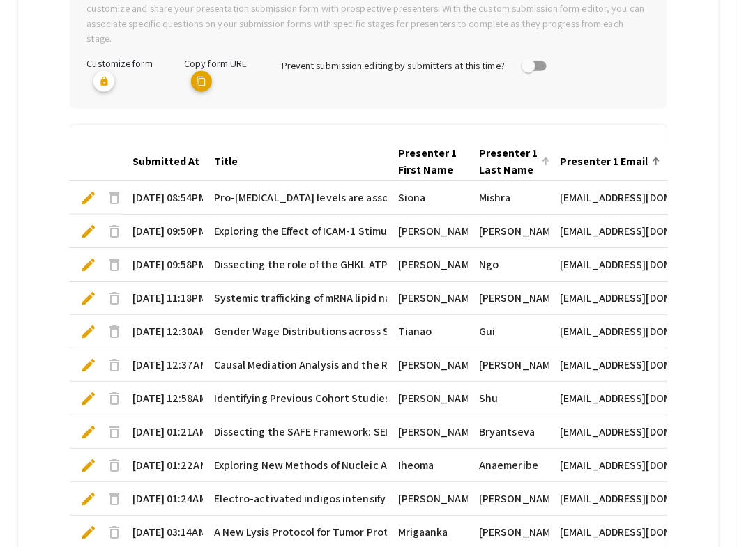
click at [547, 158] on div at bounding box center [545, 161] width 1 height 7
click at [515, 148] on div "Presenter 1 Last Name" at bounding box center [508, 161] width 59 height 33
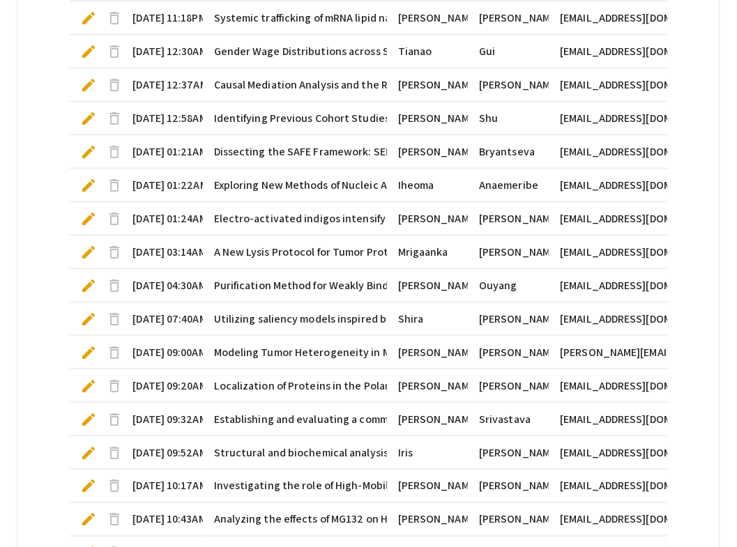
scroll to position [974, 0]
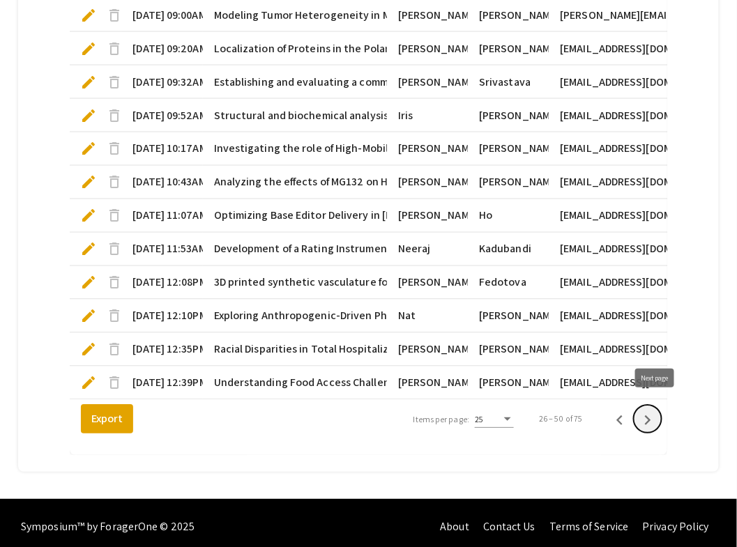
click at [658, 414] on icon "Next page" at bounding box center [648, 421] width 20 height 20
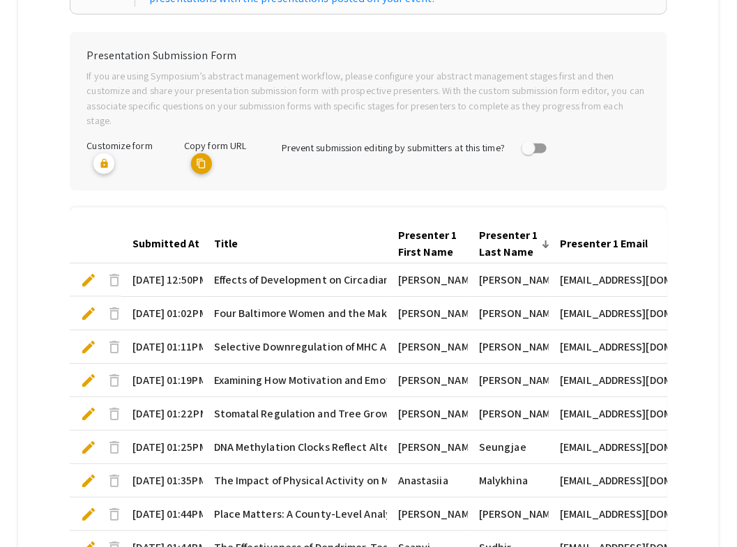
scroll to position [268, 0]
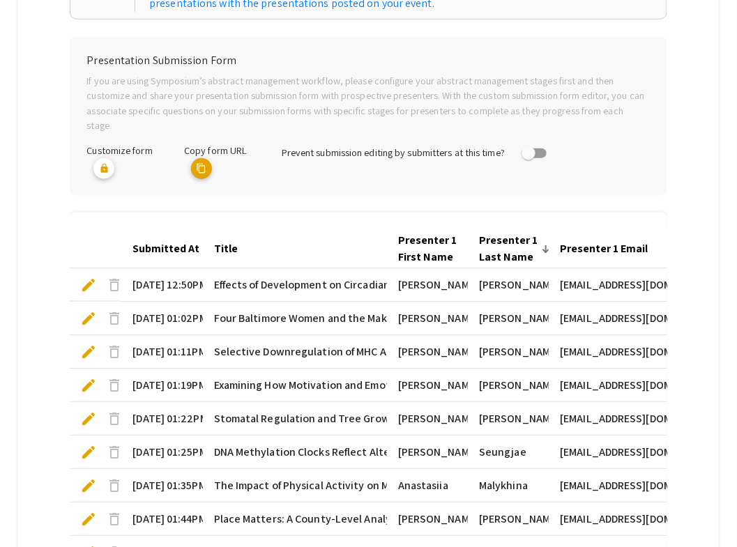
click at [547, 249] on div at bounding box center [545, 251] width 4 height 4
click at [517, 235] on div "Presenter 1 Last Name" at bounding box center [508, 248] width 59 height 33
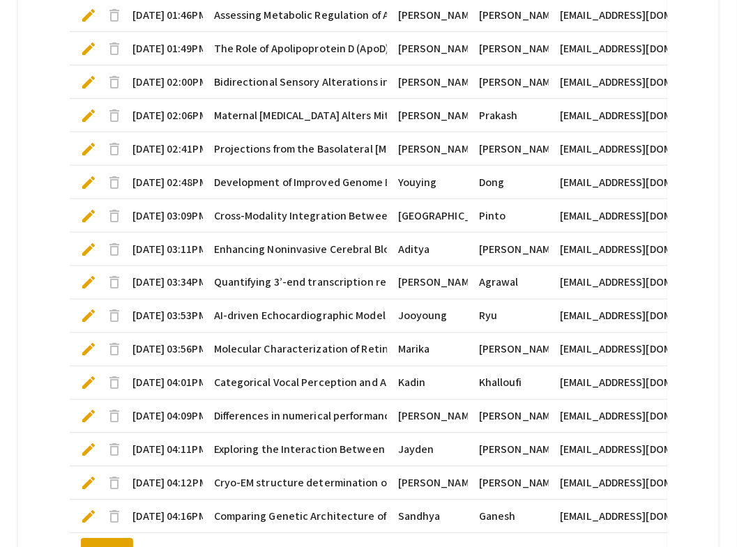
scroll to position [974, 0]
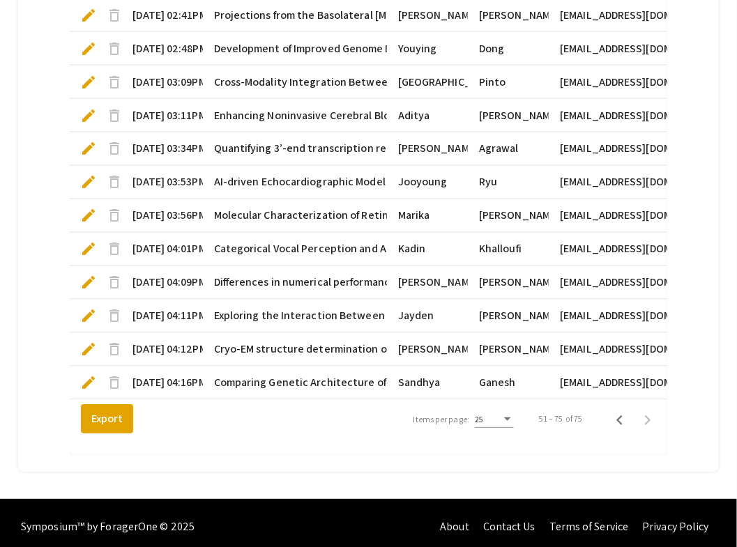
click at [426, 299] on mat-cell "Jayden" at bounding box center [427, 315] width 81 height 33
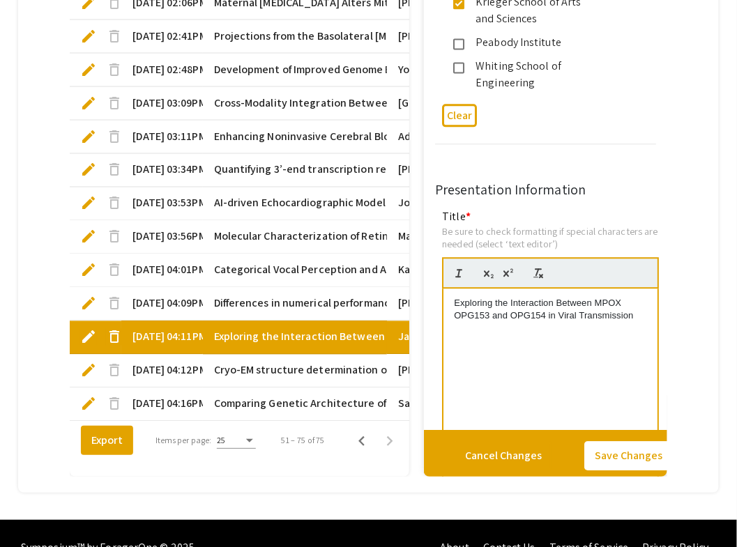
type input "1"
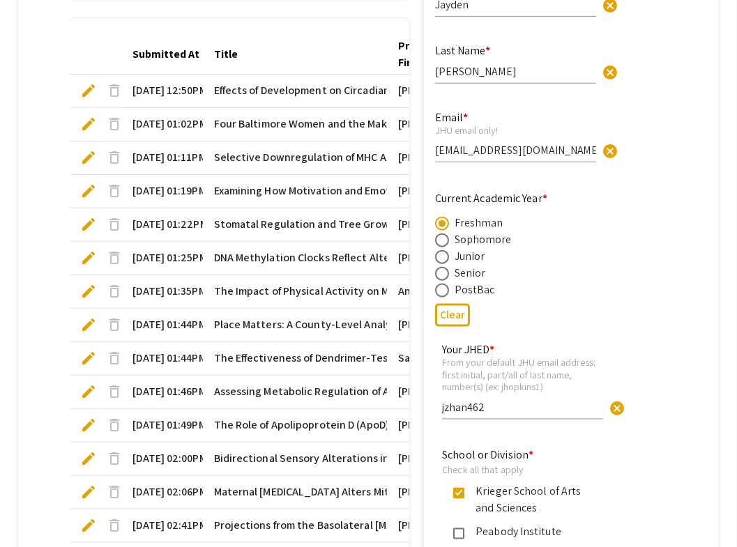
scroll to position [0, 0]
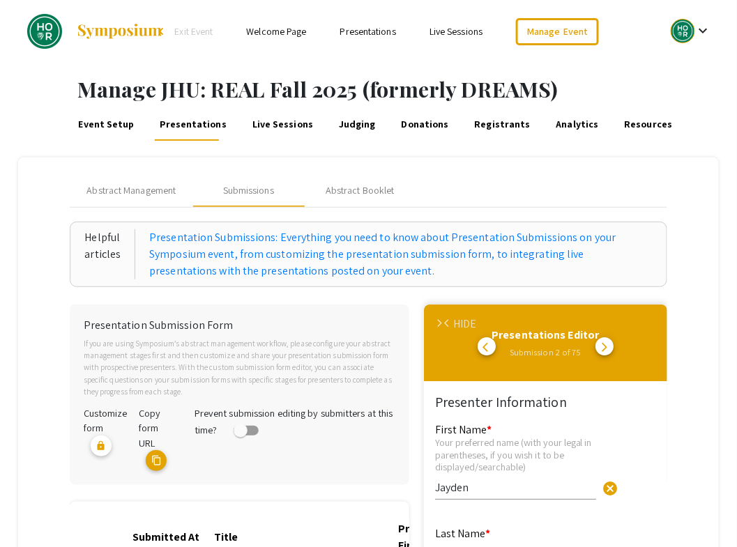
click at [444, 322] on span "arrow_forward_ios" at bounding box center [439, 323] width 9 height 9
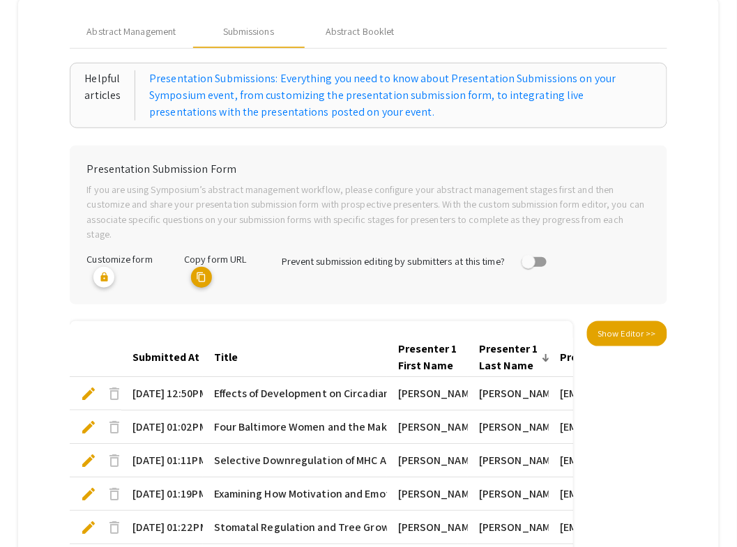
scroll to position [163, 0]
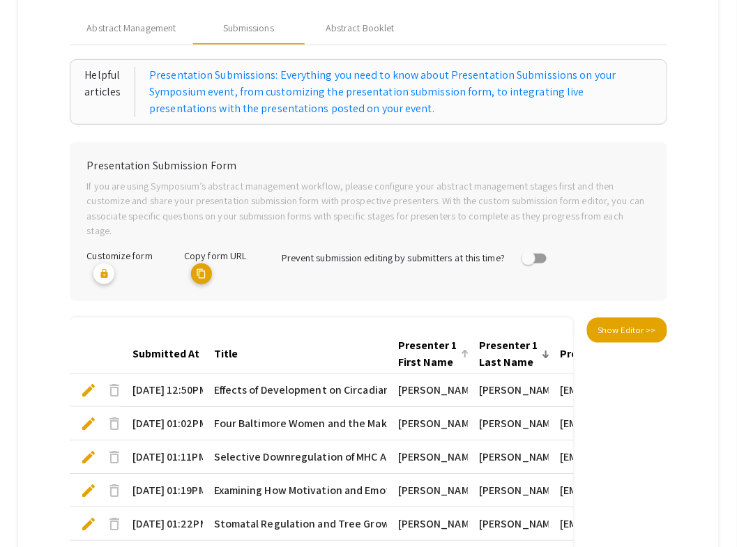
click at [435, 338] on div "Presenter 1 First Name" at bounding box center [427, 354] width 59 height 33
click at [468, 338] on mat-header-cell "Presenter 1 First Name" at bounding box center [427, 354] width 81 height 39
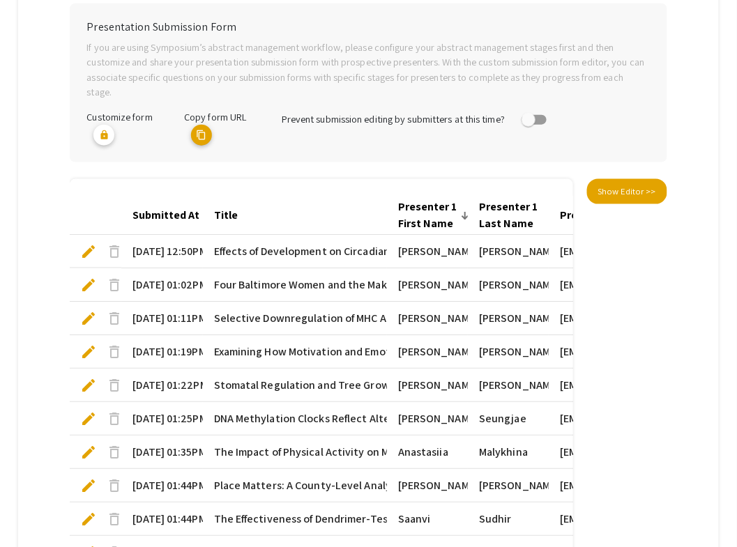
scroll to position [269, 0]
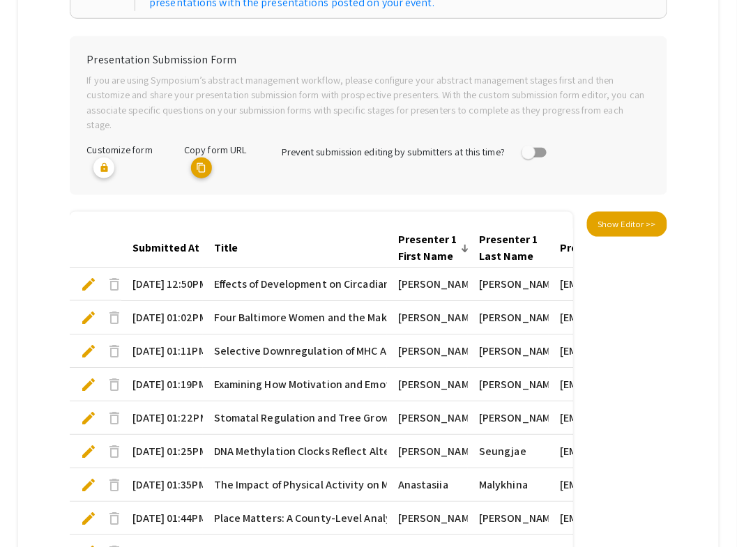
click at [433, 232] on div "Presenter 1 First Name" at bounding box center [427, 248] width 59 height 33
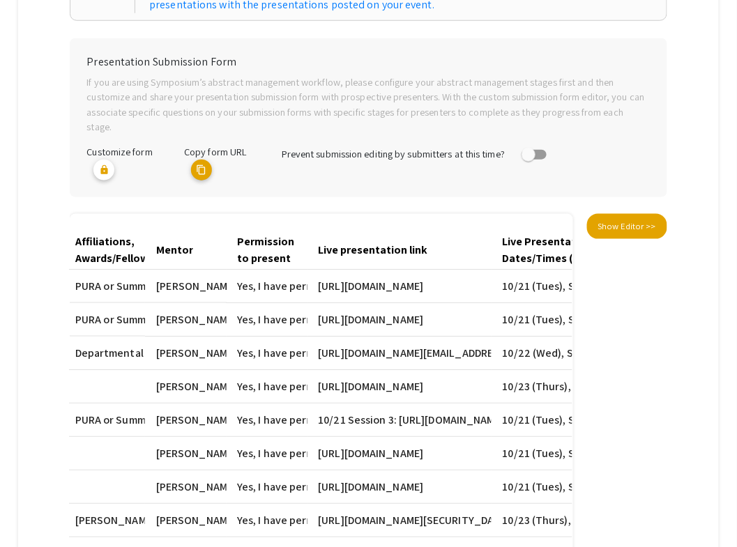
scroll to position [271, 0]
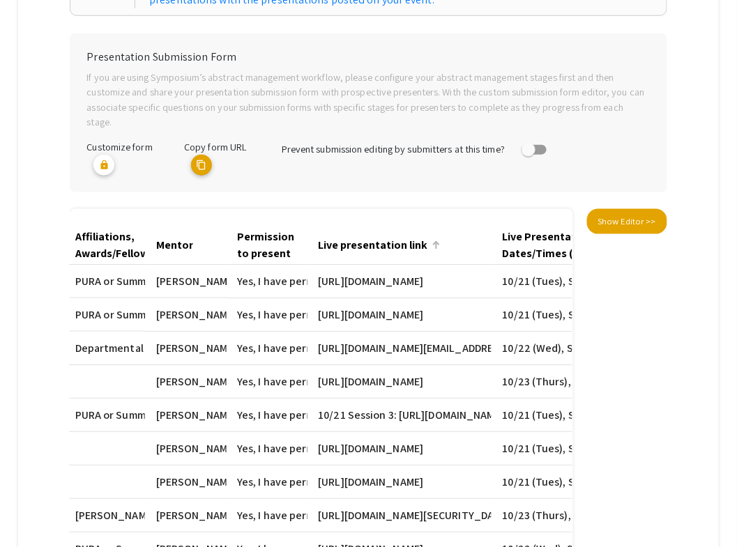
click at [440, 241] on div at bounding box center [438, 243] width 4 height 4
click at [421, 237] on div "Live presentation link" at bounding box center [373, 245] width 109 height 17
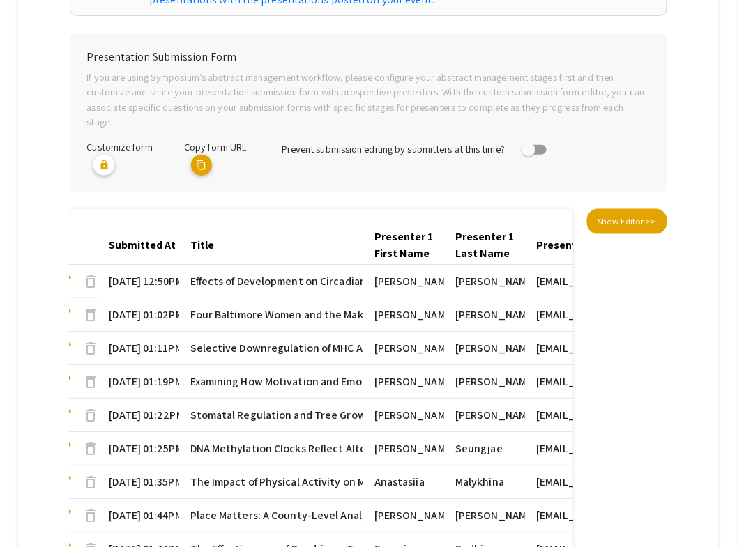
scroll to position [0, 0]
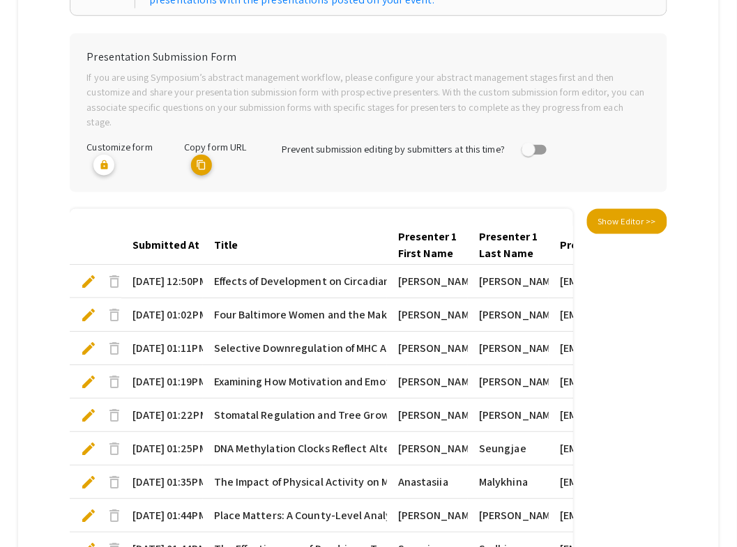
click at [169, 237] on div "Submitted At" at bounding box center [166, 245] width 67 height 17
click at [187, 237] on div "Submitted At" at bounding box center [166, 245] width 67 height 17
click at [248, 241] on div at bounding box center [247, 243] width 4 height 4
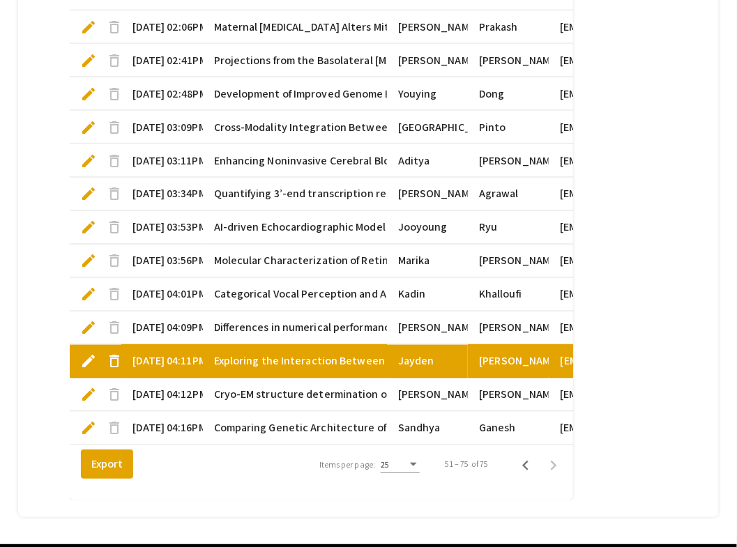
scroll to position [974, 0]
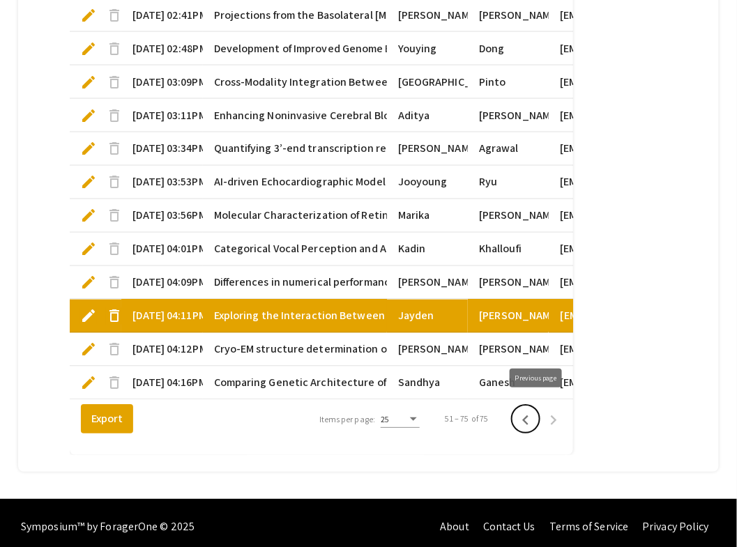
click at [529, 416] on icon "Previous page" at bounding box center [525, 421] width 6 height 10
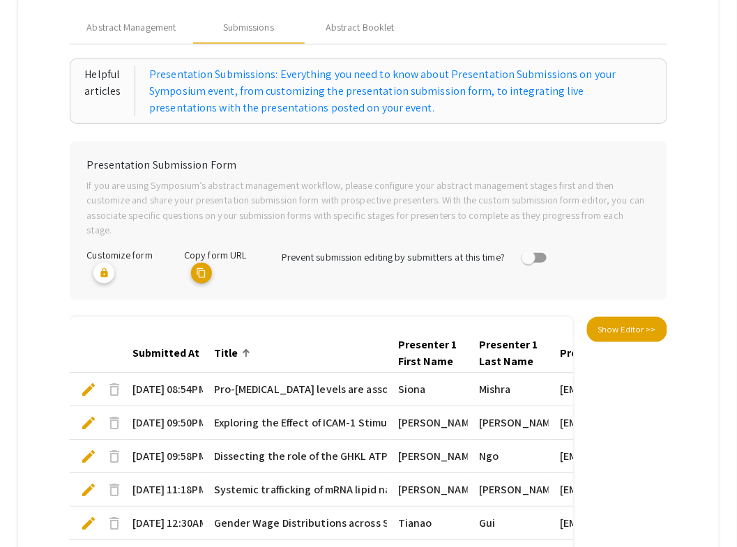
scroll to position [259, 0]
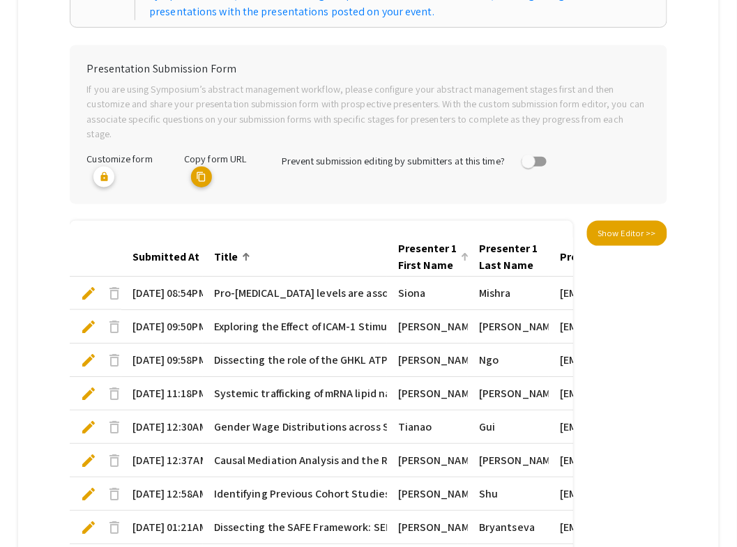
click at [463, 253] on div at bounding box center [465, 253] width 8 height 1
click at [445, 243] on div "Presenter 1 First Name" at bounding box center [427, 257] width 59 height 33
click at [529, 241] on div "Presenter 1 Last Name" at bounding box center [508, 257] width 59 height 33
click at [549, 243] on mat-header-cell "Presenter 1 Last Name" at bounding box center [508, 257] width 81 height 39
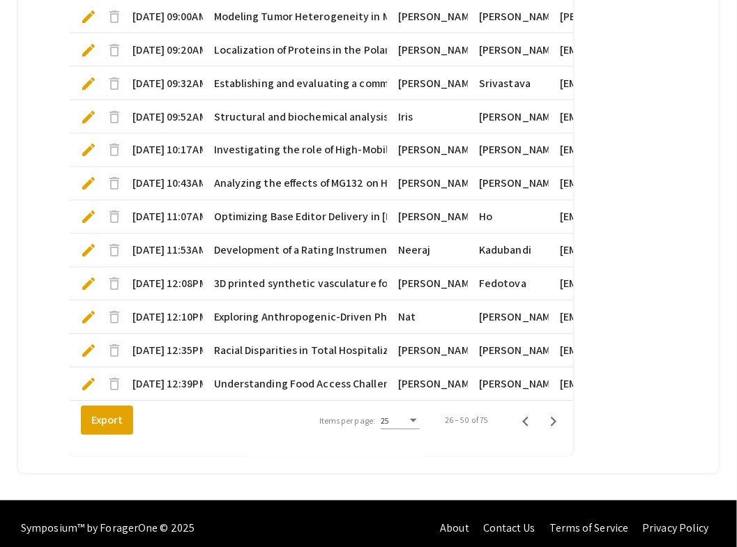
scroll to position [974, 0]
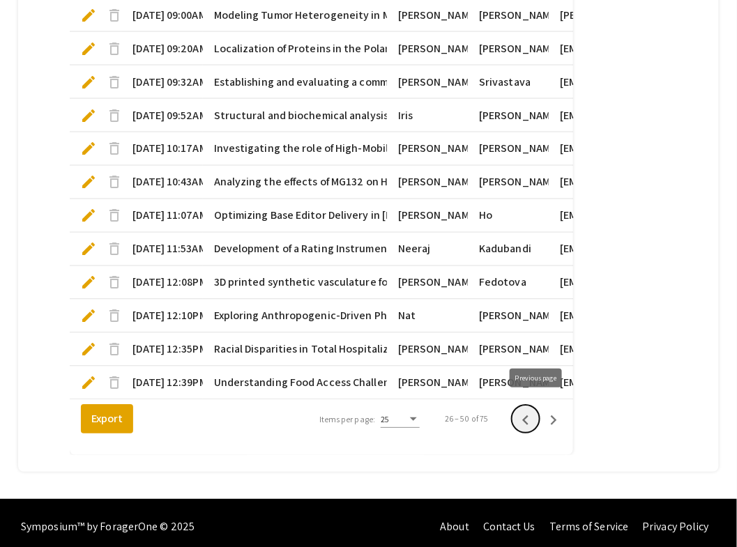
click at [535, 414] on icon "Previous page" at bounding box center [526, 421] width 20 height 20
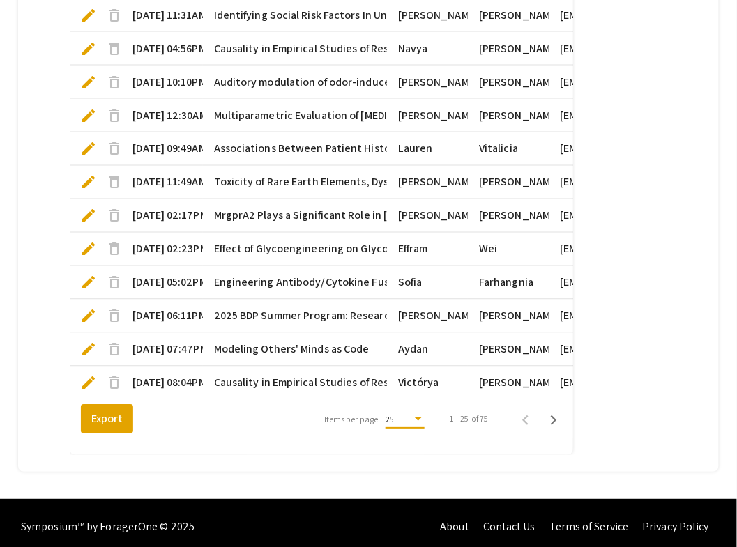
click at [422, 418] on div "Items per page:" at bounding box center [418, 419] width 7 height 3
click at [421, 384] on span "10" at bounding box center [416, 387] width 39 height 25
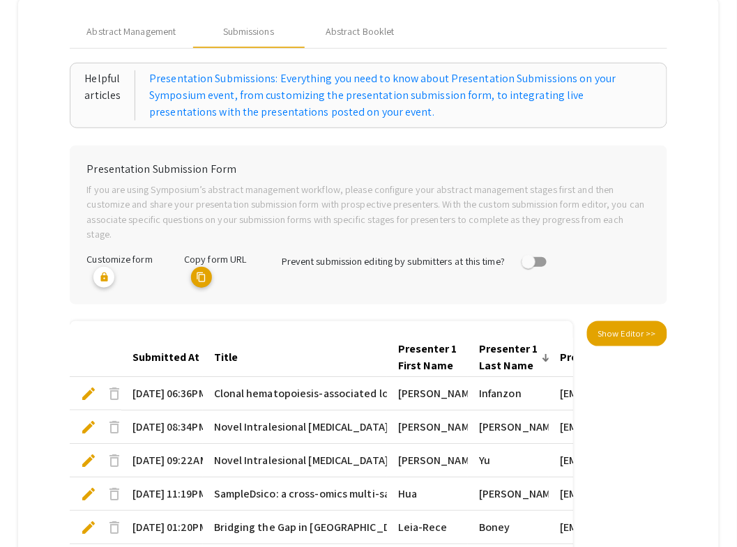
scroll to position [161, 0]
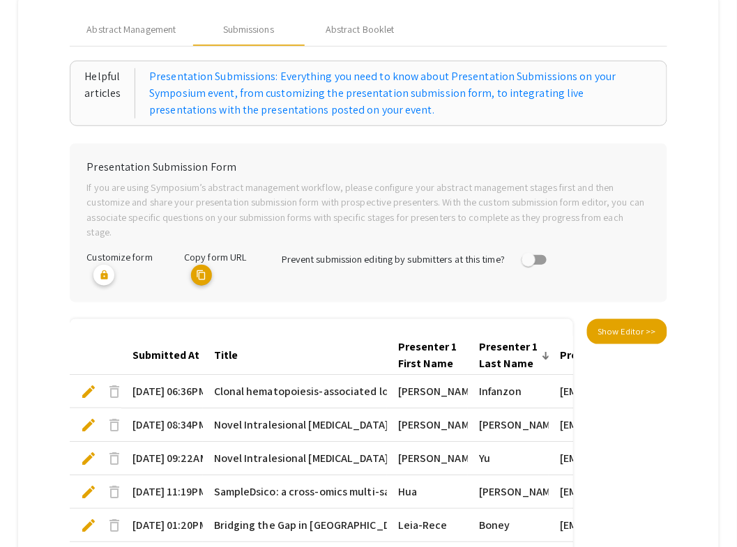
click at [439, 347] on div "Presenter 1 First Name" at bounding box center [427, 355] width 59 height 33
click at [469, 352] on div at bounding box center [465, 352] width 8 height 1
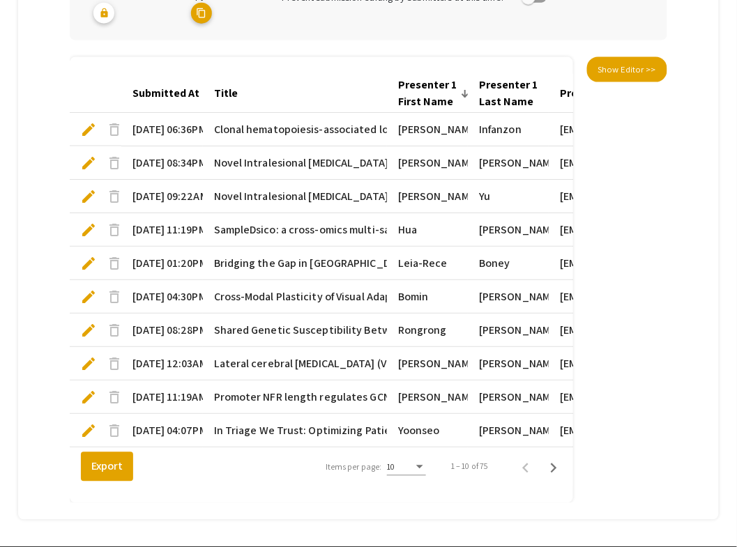
scroll to position [471, 0]
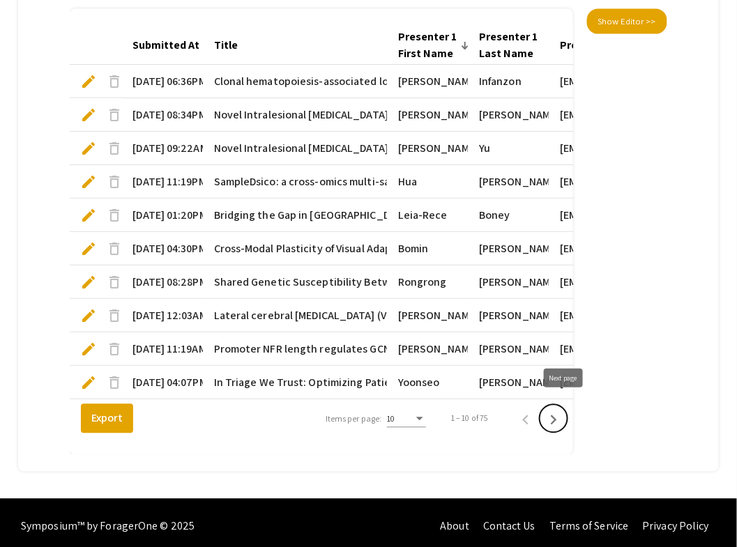
click at [557, 416] on icon "Next page" at bounding box center [554, 421] width 6 height 10
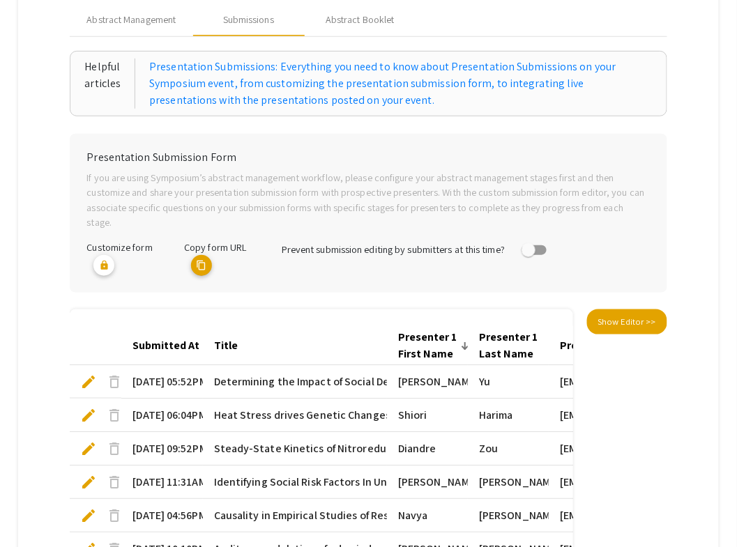
scroll to position [190, 0]
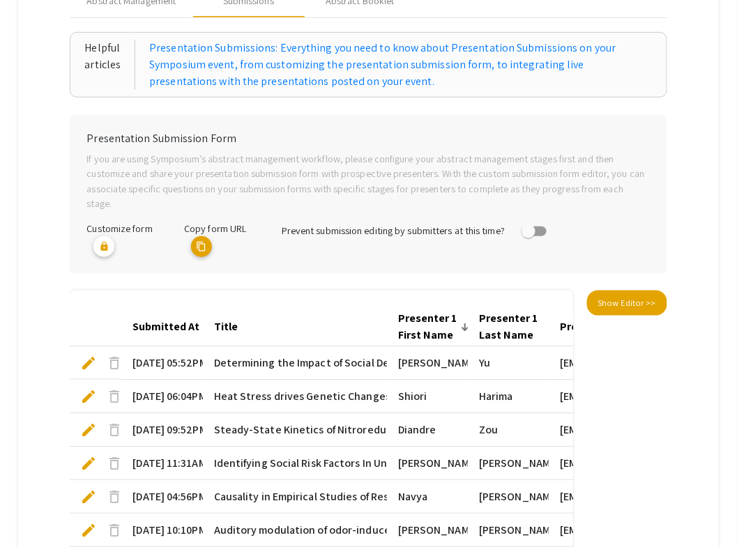
click at [468, 310] on mat-header-cell "Presenter 1 First Name" at bounding box center [427, 327] width 81 height 39
click at [451, 310] on div "Presenter 1 First Name" at bounding box center [427, 326] width 59 height 33
click at [430, 347] on mat-cell "Alice" at bounding box center [427, 363] width 81 height 33
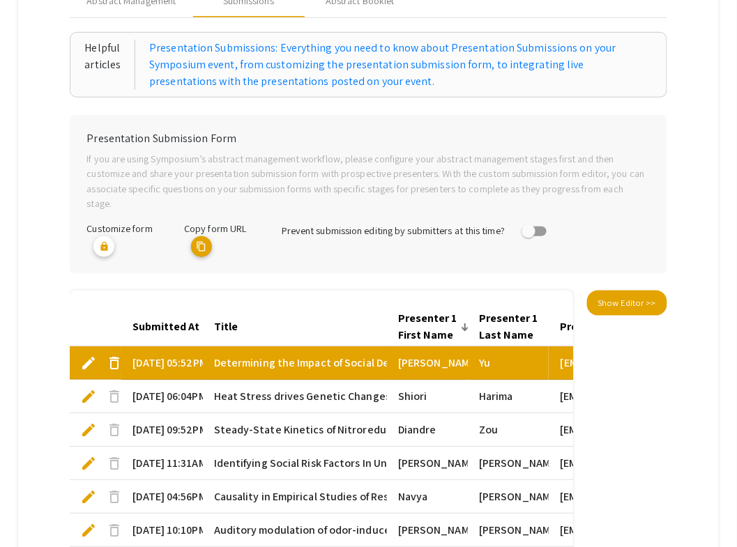
click at [435, 317] on div "Presenter 1 First Name" at bounding box center [427, 326] width 59 height 33
click at [466, 322] on div at bounding box center [465, 323] width 2 height 2
click at [655, 297] on span "Show Editor >>" at bounding box center [627, 303] width 58 height 12
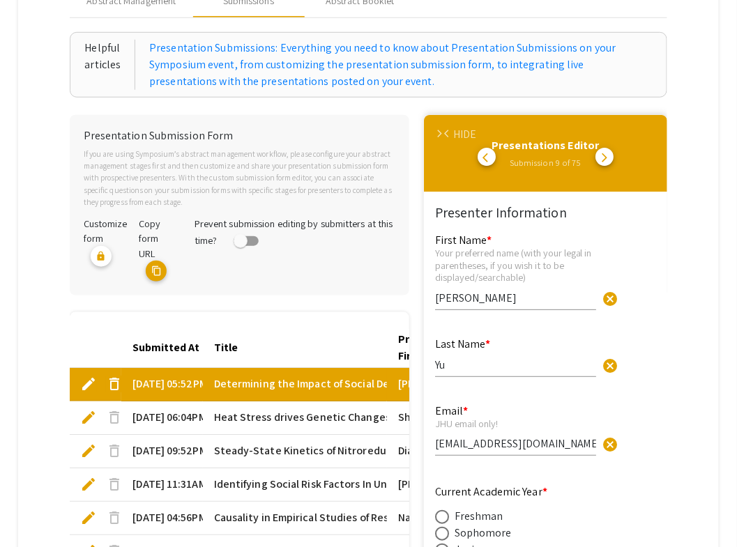
type input "1"
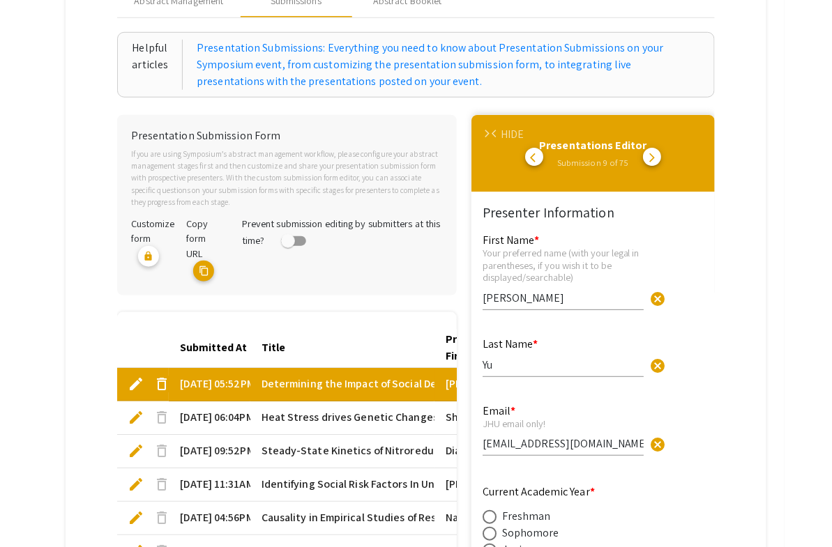
scroll to position [5, 0]
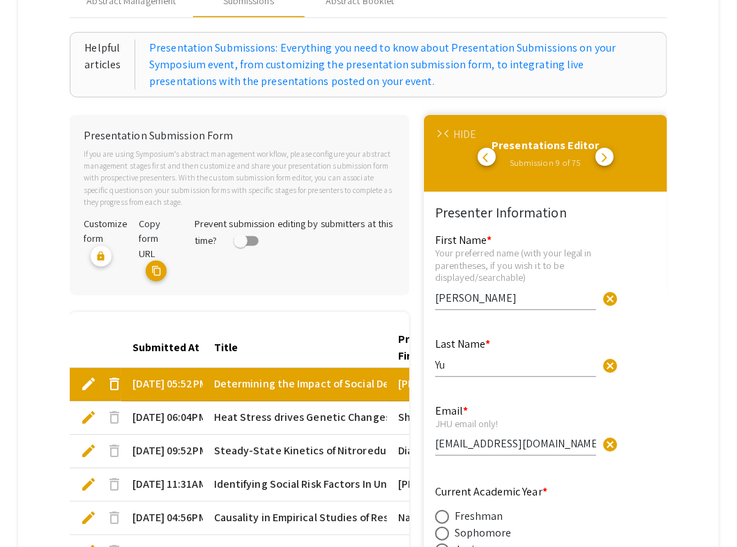
click at [452, 135] on span "arrow_back_ios" at bounding box center [448, 134] width 9 height 9
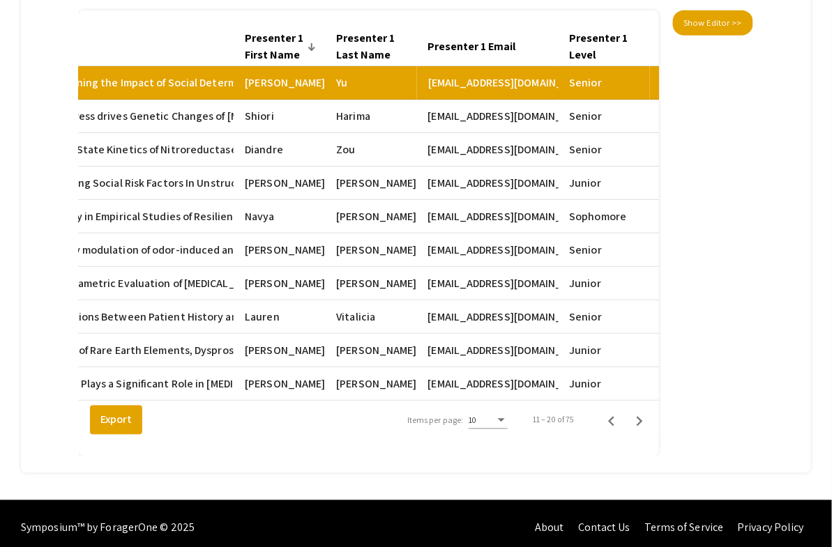
scroll to position [0, 205]
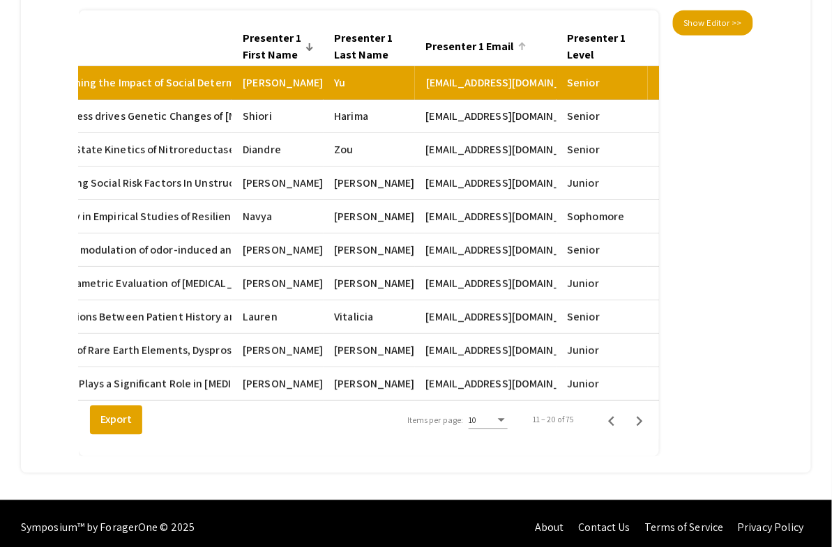
click at [527, 43] on div at bounding box center [522, 47] width 8 height 8
click at [505, 419] on div "Items per page:" at bounding box center [501, 420] width 7 height 3
click at [506, 437] on span "25" at bounding box center [498, 437] width 39 height 25
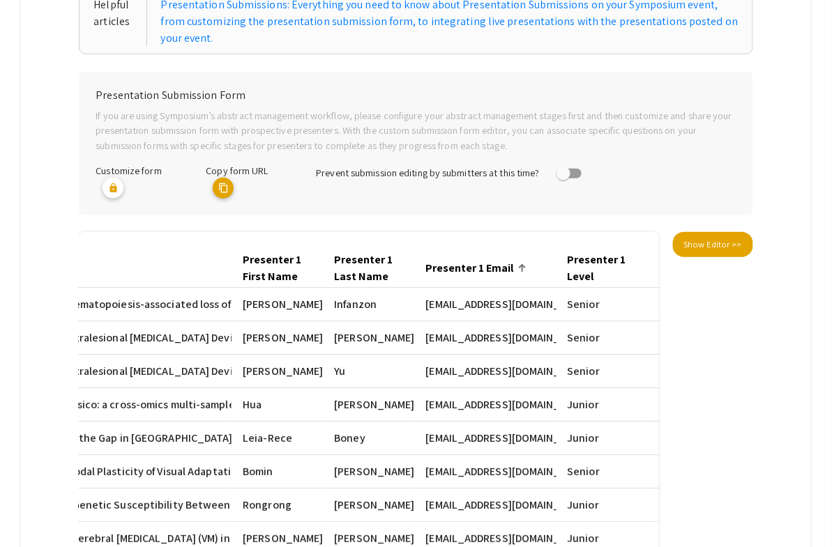
scroll to position [264, 0]
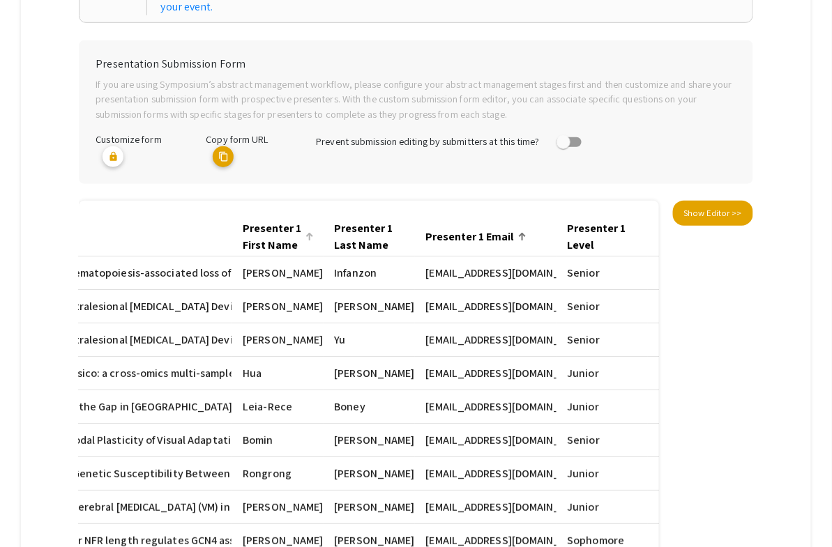
click at [292, 220] on div "Presenter 1 First Name" at bounding box center [272, 236] width 59 height 33
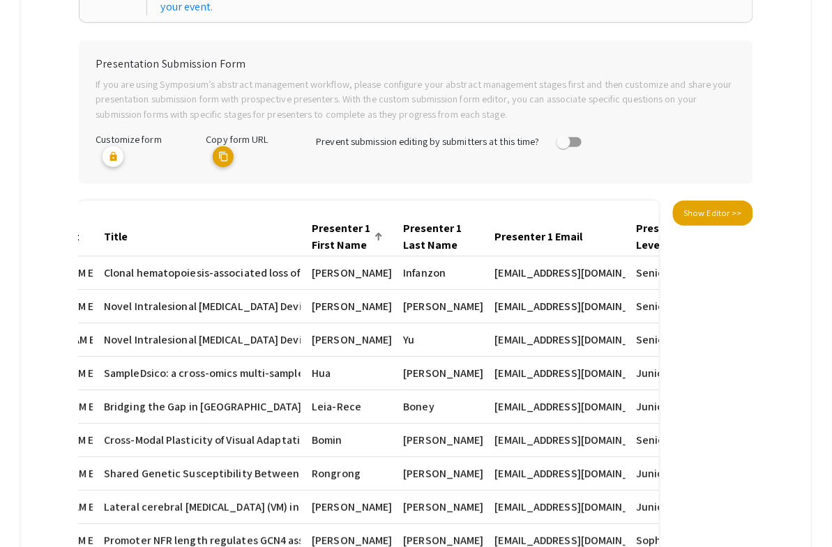
scroll to position [0, 0]
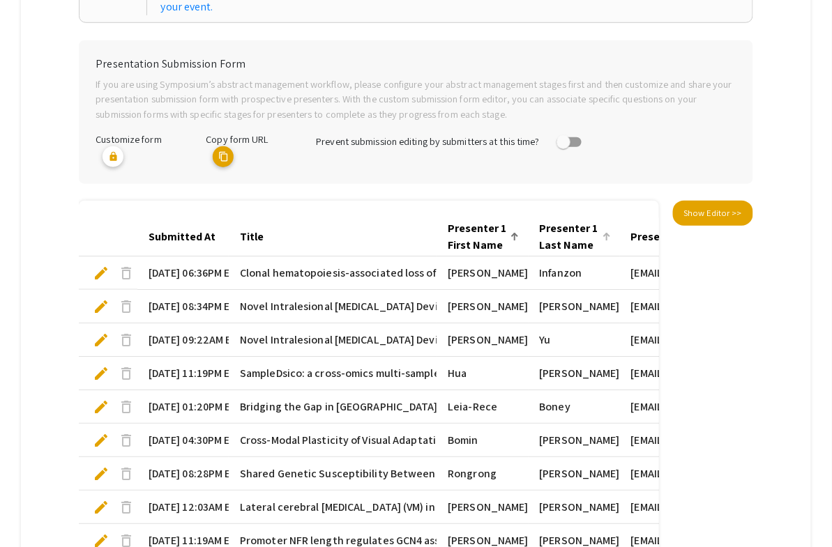
click at [607, 233] on div at bounding box center [605, 235] width 4 height 4
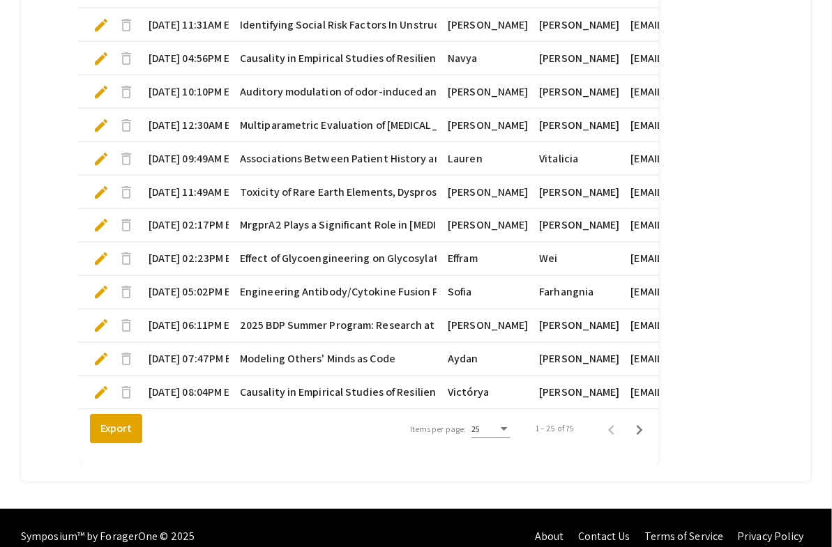
scroll to position [957, 0]
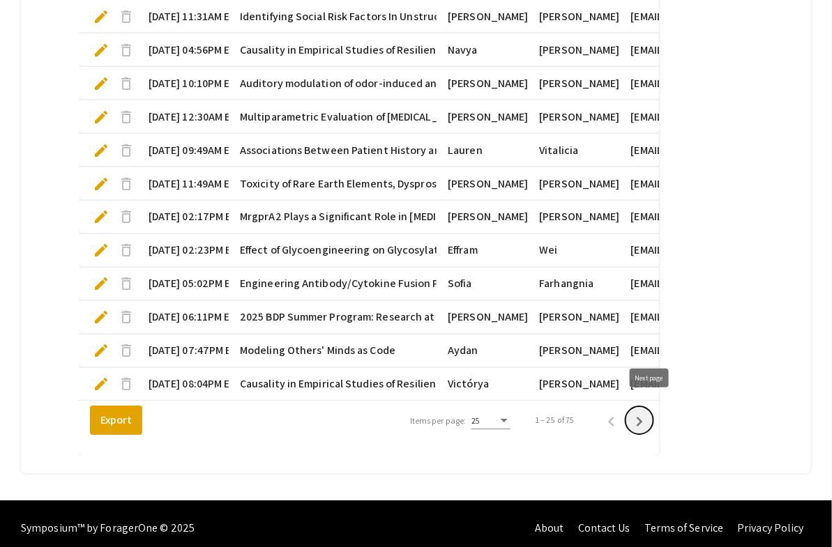
click at [643, 417] on icon "Next page" at bounding box center [640, 422] width 6 height 10
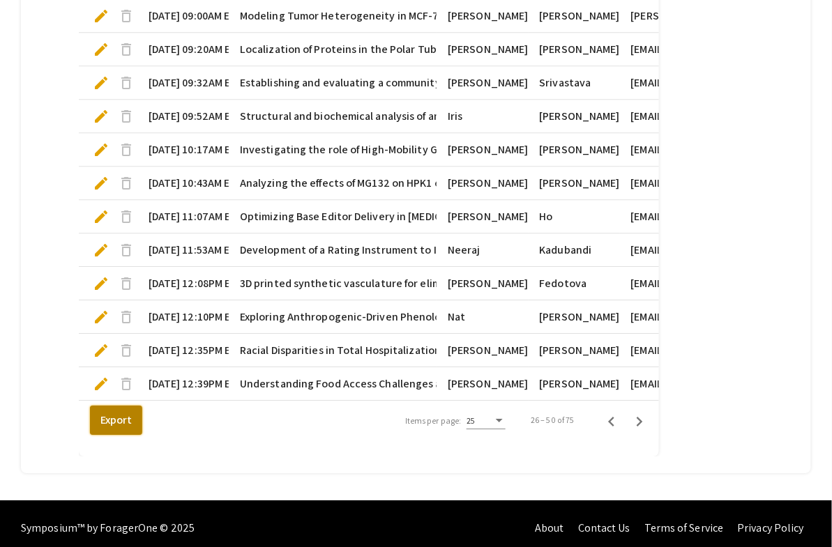
click at [110, 412] on button "Export" at bounding box center [116, 420] width 52 height 29
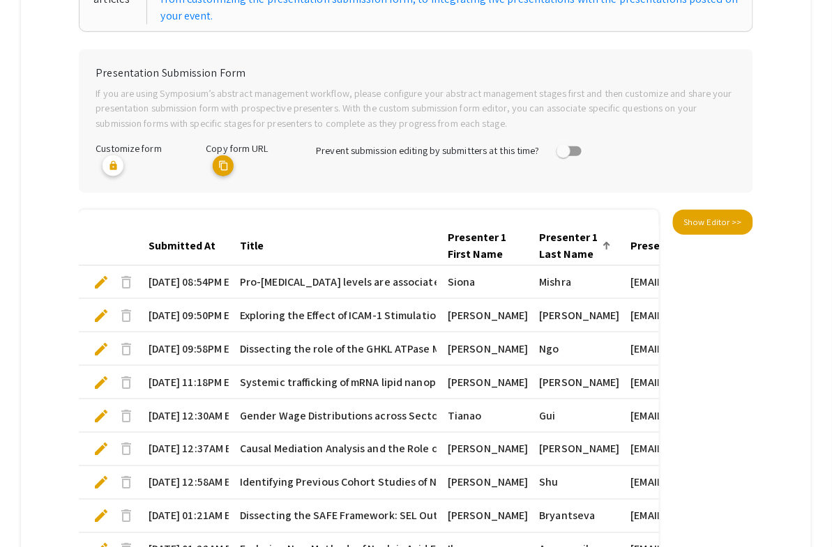
scroll to position [0, 0]
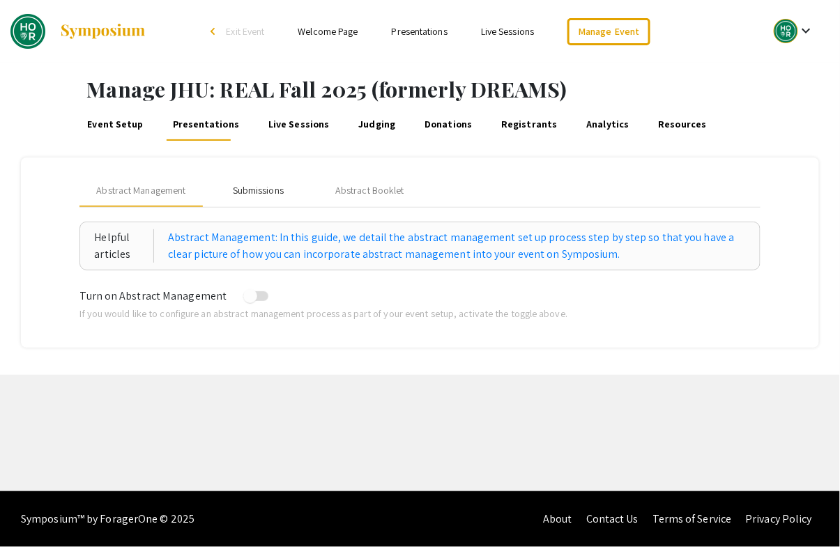
click at [265, 189] on div "Submissions" at bounding box center [258, 190] width 51 height 15
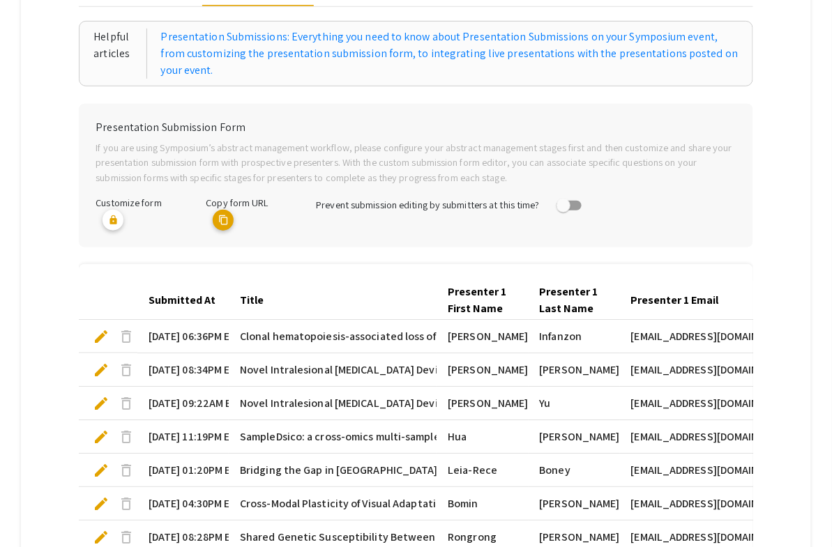
scroll to position [455, 0]
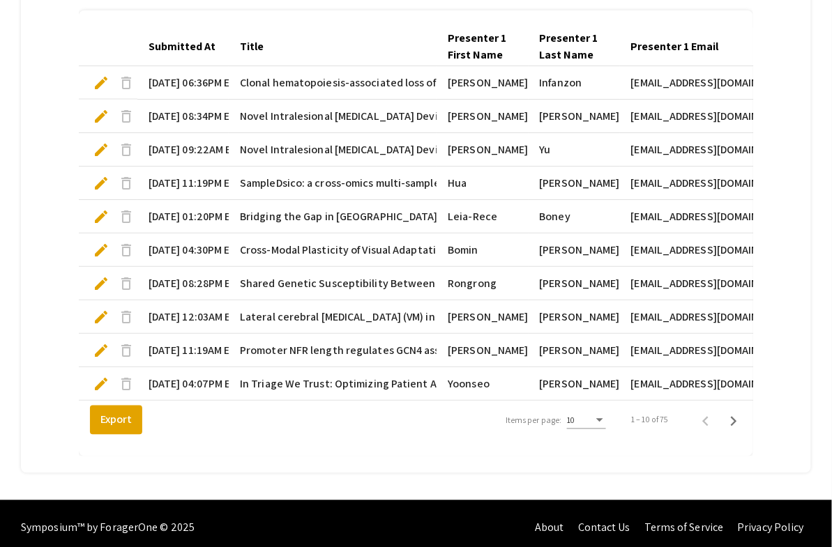
click at [594, 416] on div "10" at bounding box center [580, 421] width 27 height 10
click at [591, 435] on span "25" at bounding box center [594, 437] width 39 height 25
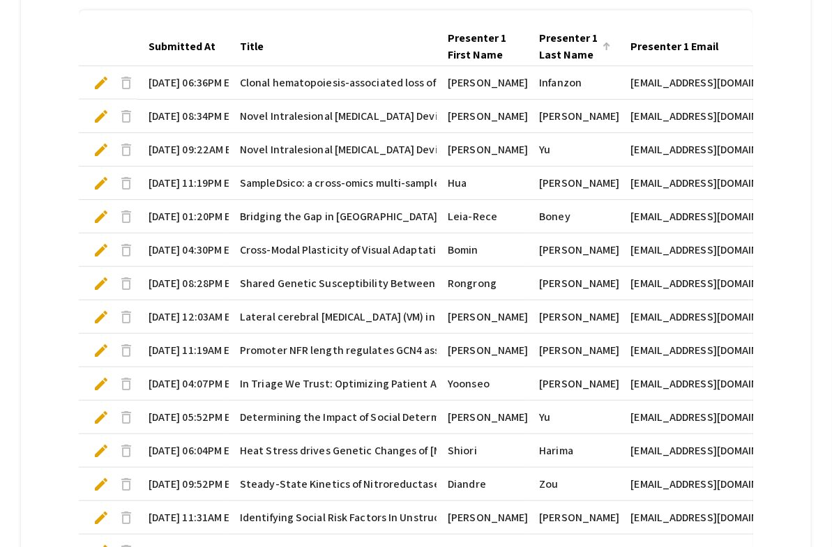
click at [610, 43] on div at bounding box center [608, 45] width 4 height 4
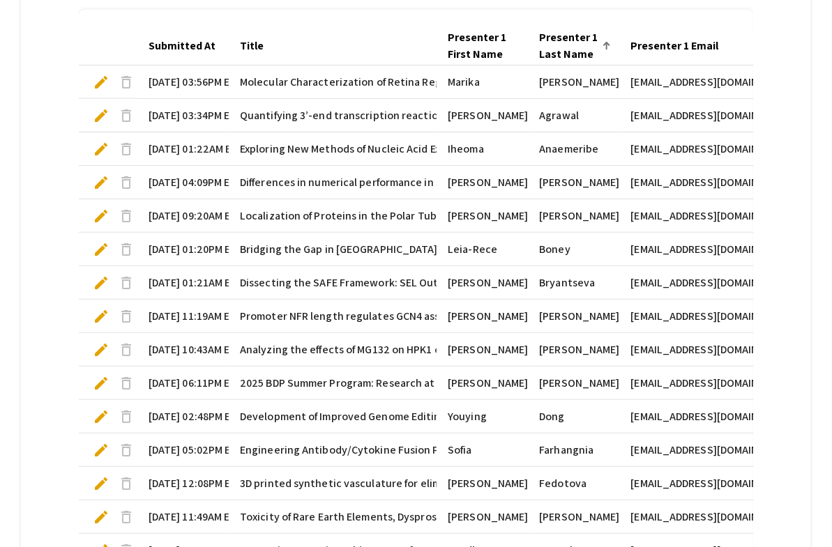
scroll to position [446, 0]
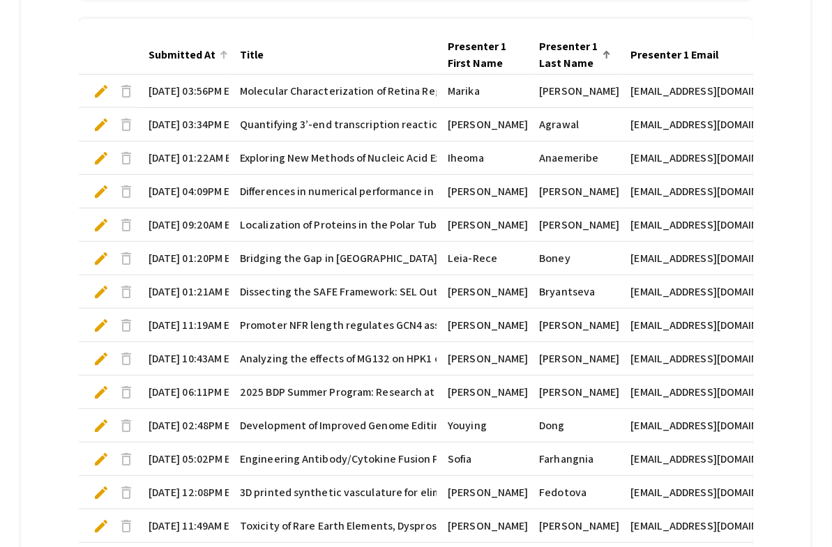
click at [223, 52] on div at bounding box center [223, 55] width 1 height 7
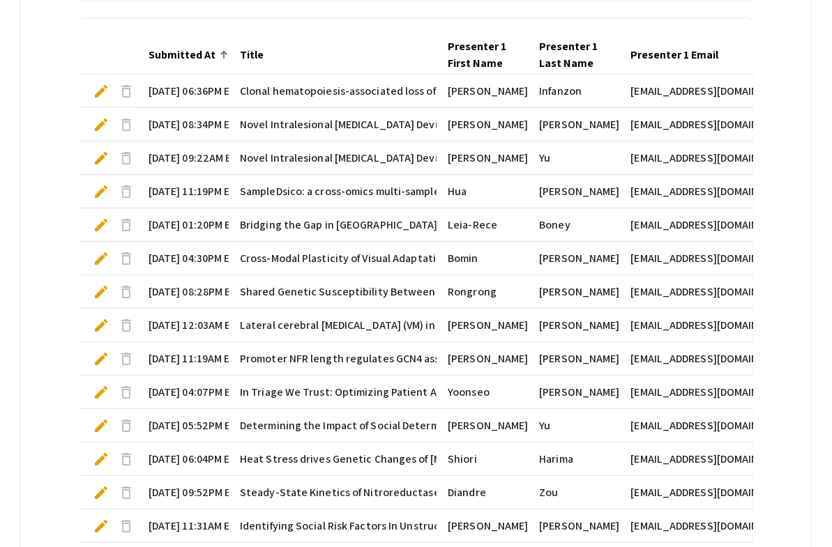
click at [223, 52] on div at bounding box center [223, 55] width 1 height 7
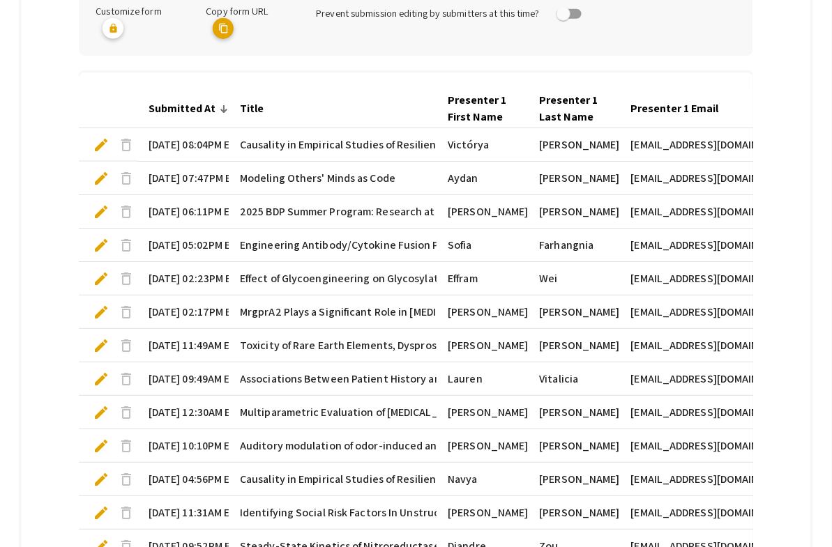
scroll to position [326, 0]
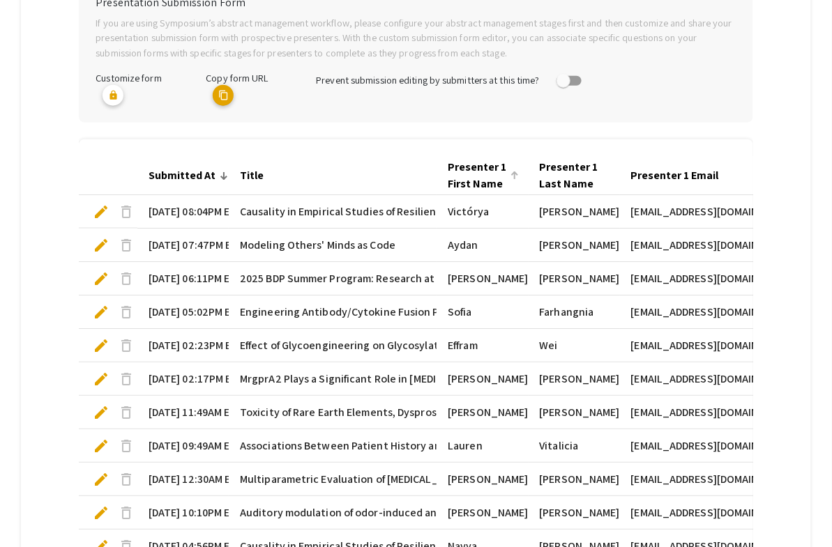
click at [519, 159] on div "Presenter 1 First Name" at bounding box center [483, 175] width 71 height 33
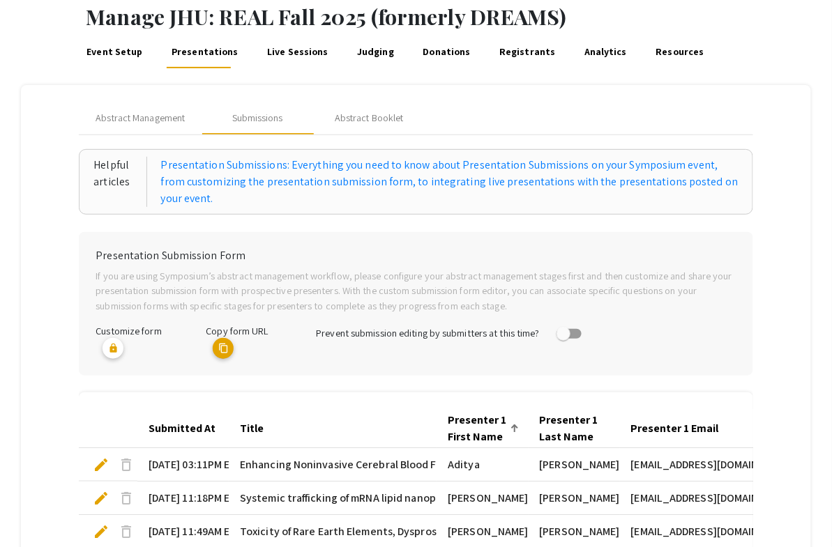
scroll to position [0, 0]
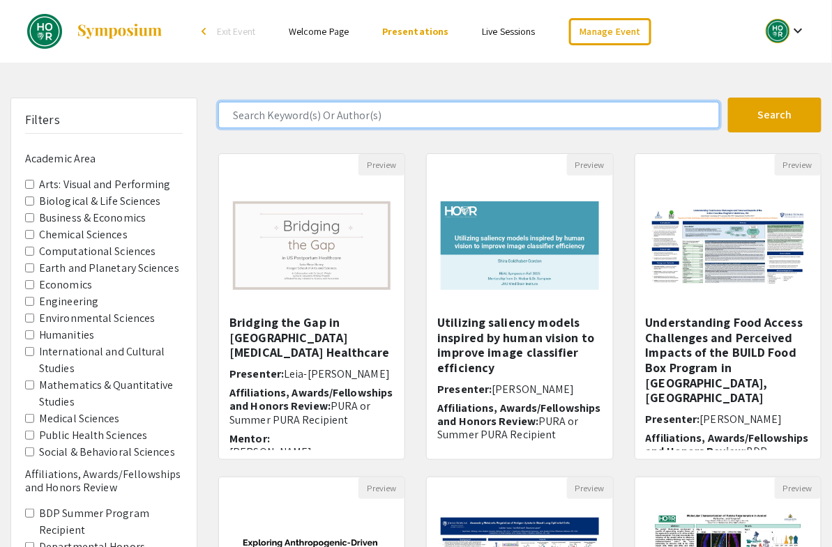
click at [302, 115] on input "Search Keyword(s) Or Author(s)" at bounding box center [468, 115] width 501 height 27
type input "[PERSON_NAME]"
click at [728, 98] on button "Search" at bounding box center [774, 115] width 93 height 35
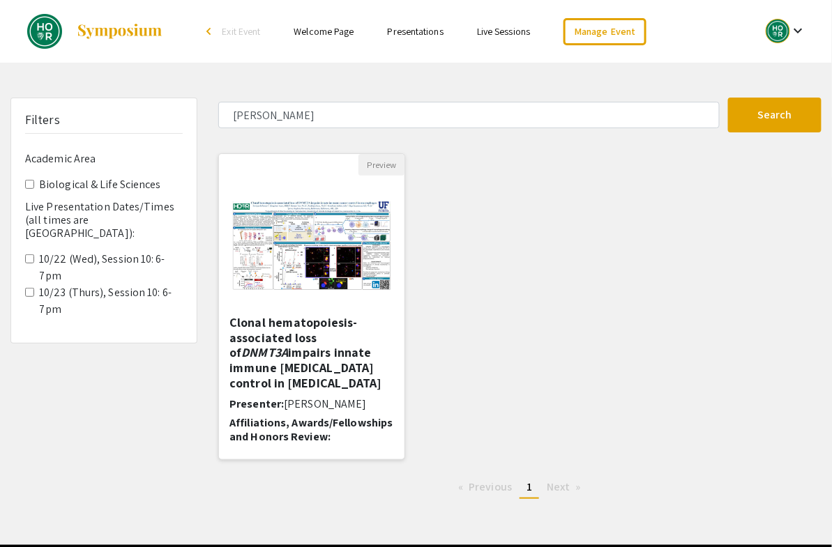
click at [315, 344] on h5 "Clonal hematopoiesis-associated loss of DNMT3A impairs innate immune [MEDICAL_D…" at bounding box center [311, 352] width 165 height 75
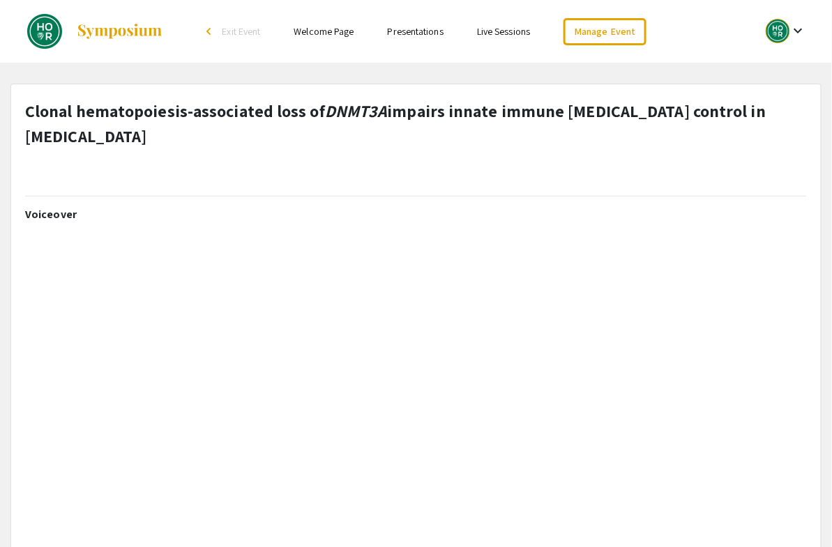
select select "custom"
type input "0"
select select "custom"
type input "1"
select select "auto"
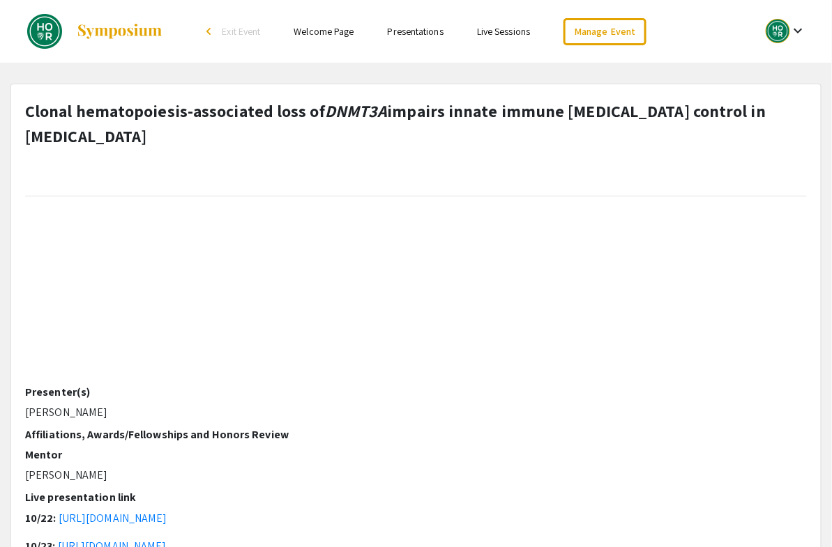
scroll to position [365, 0]
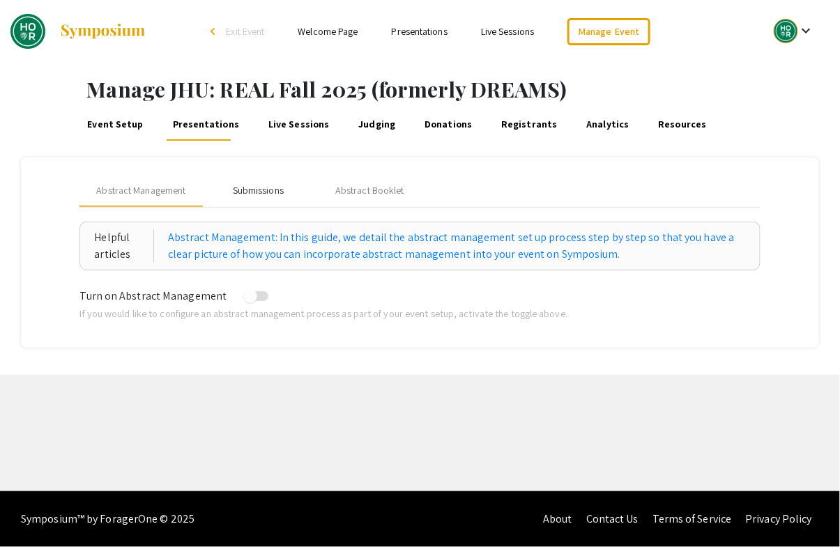
click at [262, 184] on div "Submissions" at bounding box center [258, 190] width 51 height 15
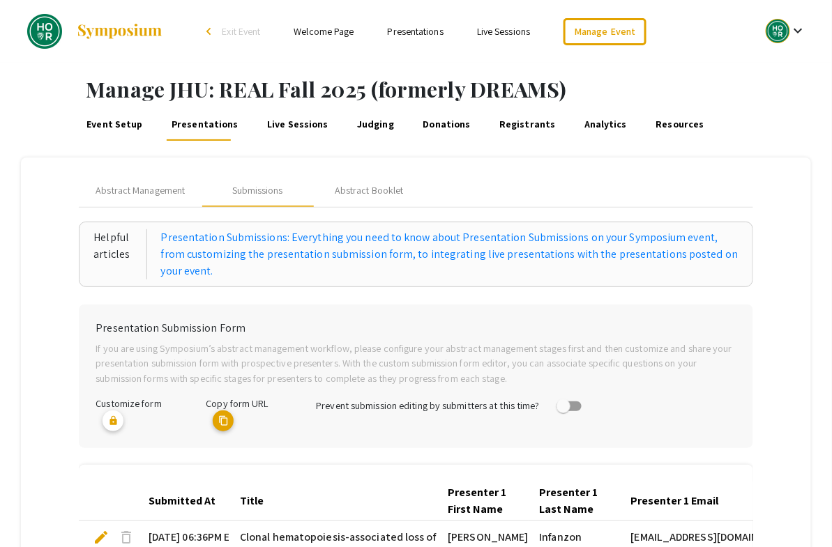
click at [50, 209] on mat-tab-group "Abstract Management Submissions Abstract Booklet Helpful articles Presentation …" at bounding box center [416, 543] width 790 height 771
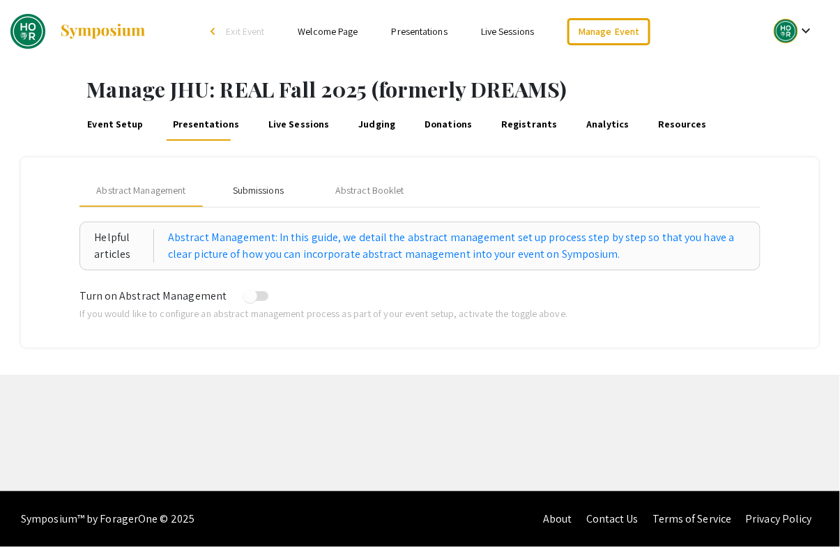
click at [256, 189] on div "Submissions" at bounding box center [258, 190] width 51 height 15
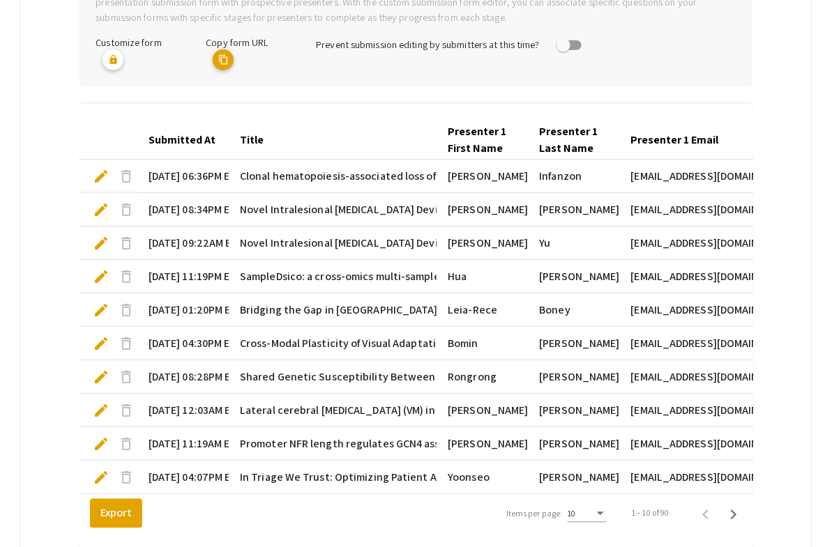
scroll to position [365, 0]
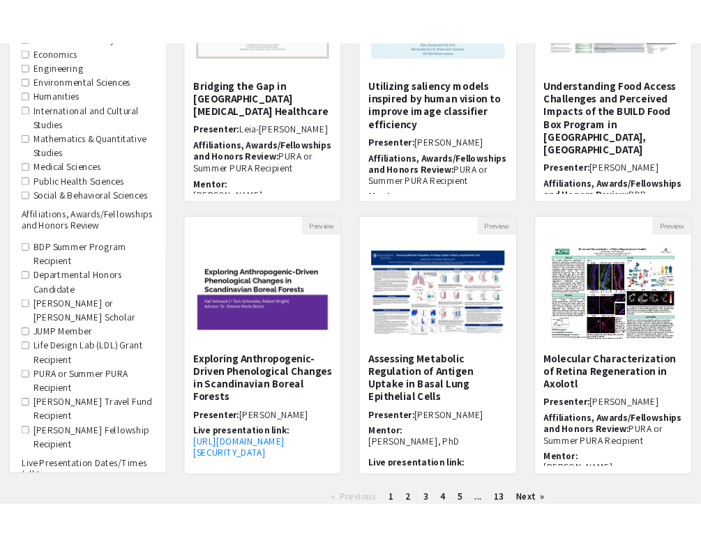
scroll to position [377, 0]
